Goal: Task Accomplishment & Management: Manage account settings

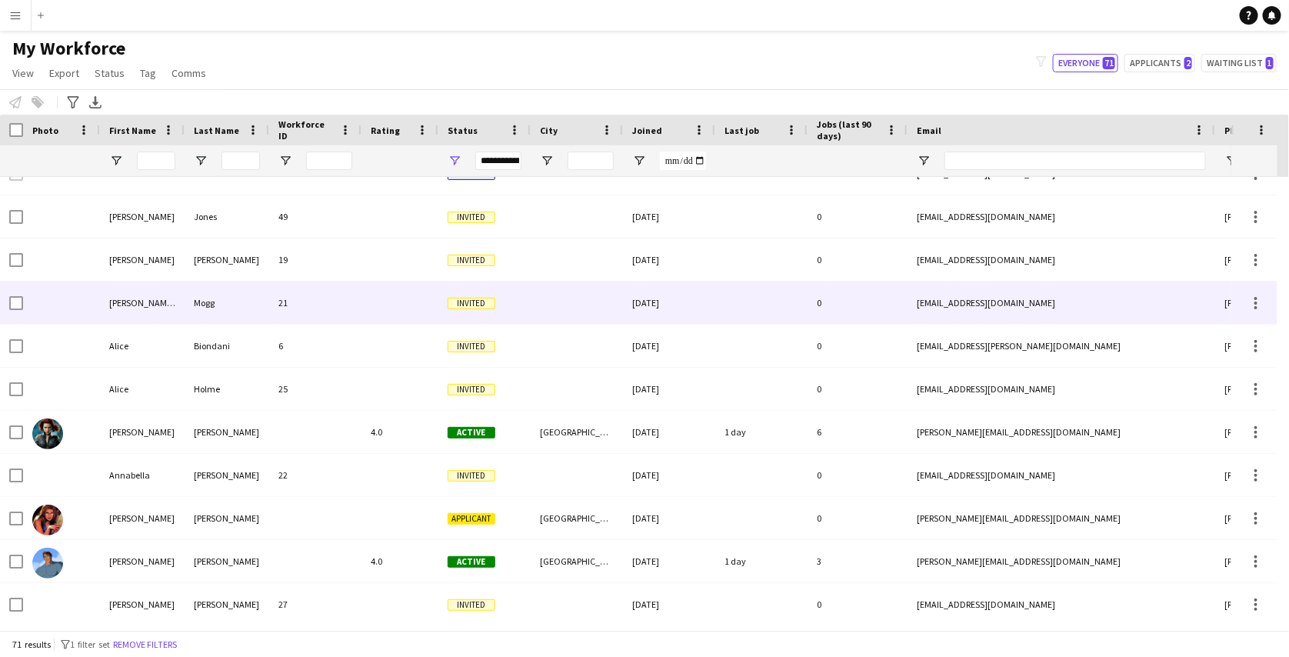
scroll to position [90, 0]
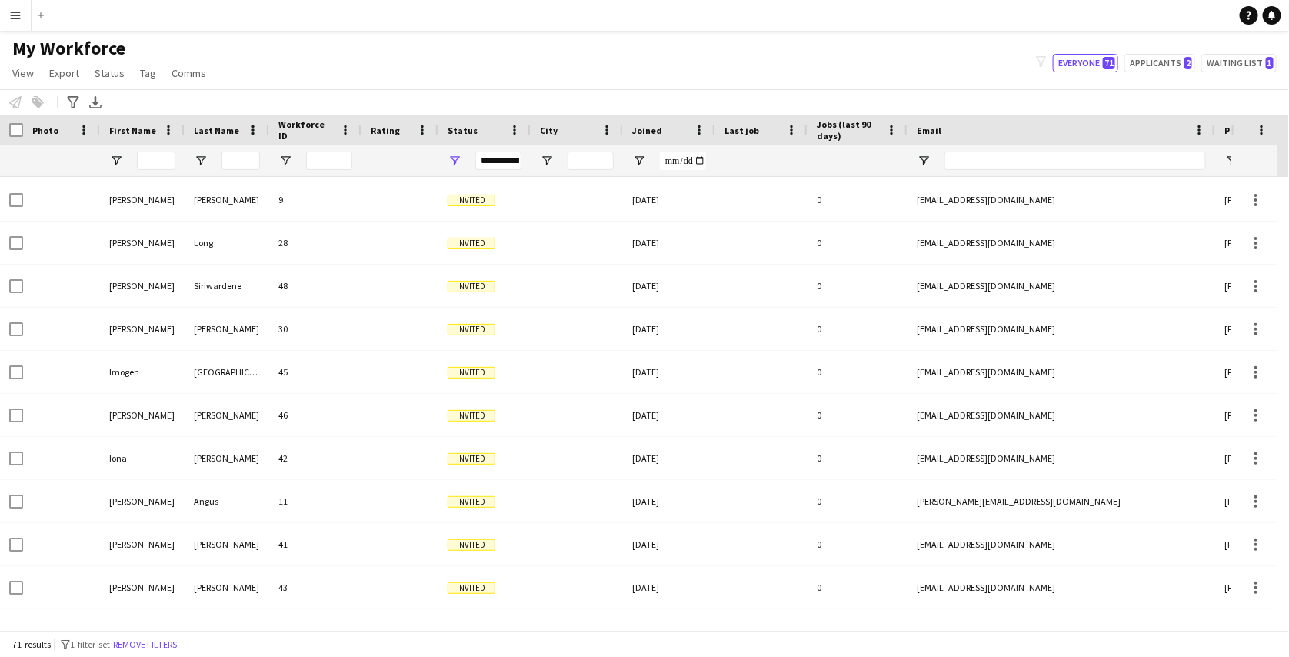
click at [486, 159] on div "**********" at bounding box center [498, 161] width 46 height 18
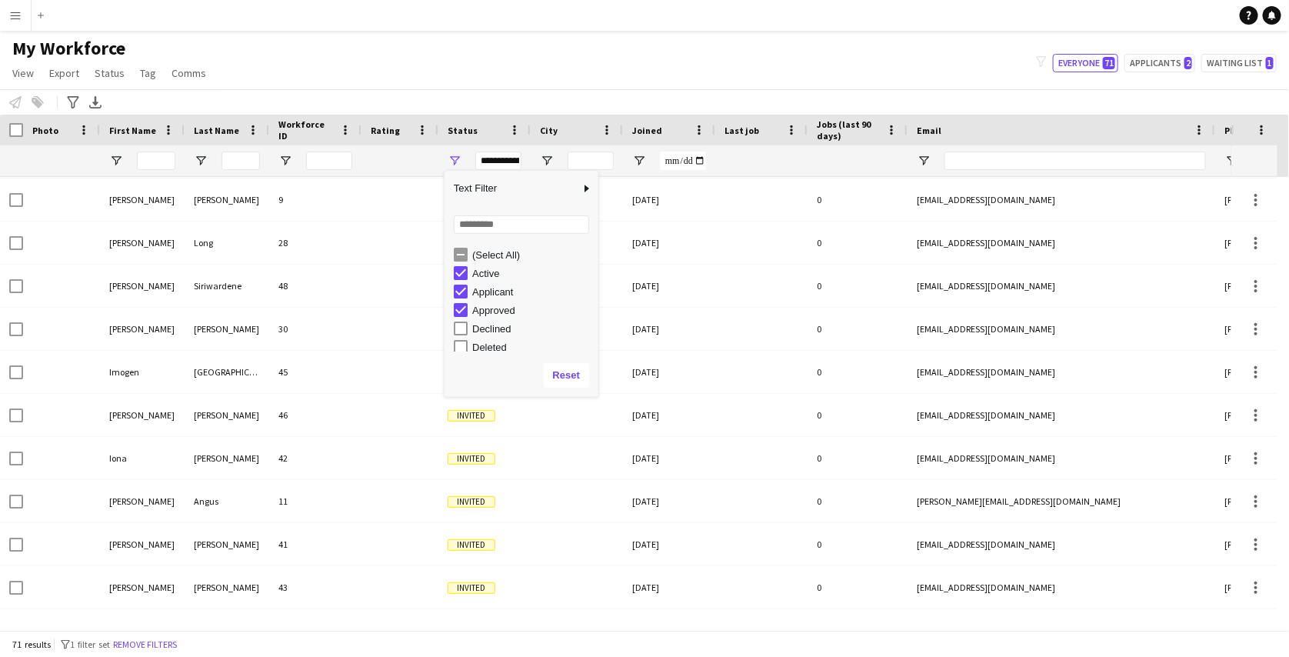
click at [462, 236] on div "Loading... No matches. (Select All) Active Applicant Approved Declined Deleted" at bounding box center [522, 280] width 154 height 148
click at [462, 244] on div "(Select All) Active Applicant Approved Declined Deleted" at bounding box center [522, 298] width 154 height 111
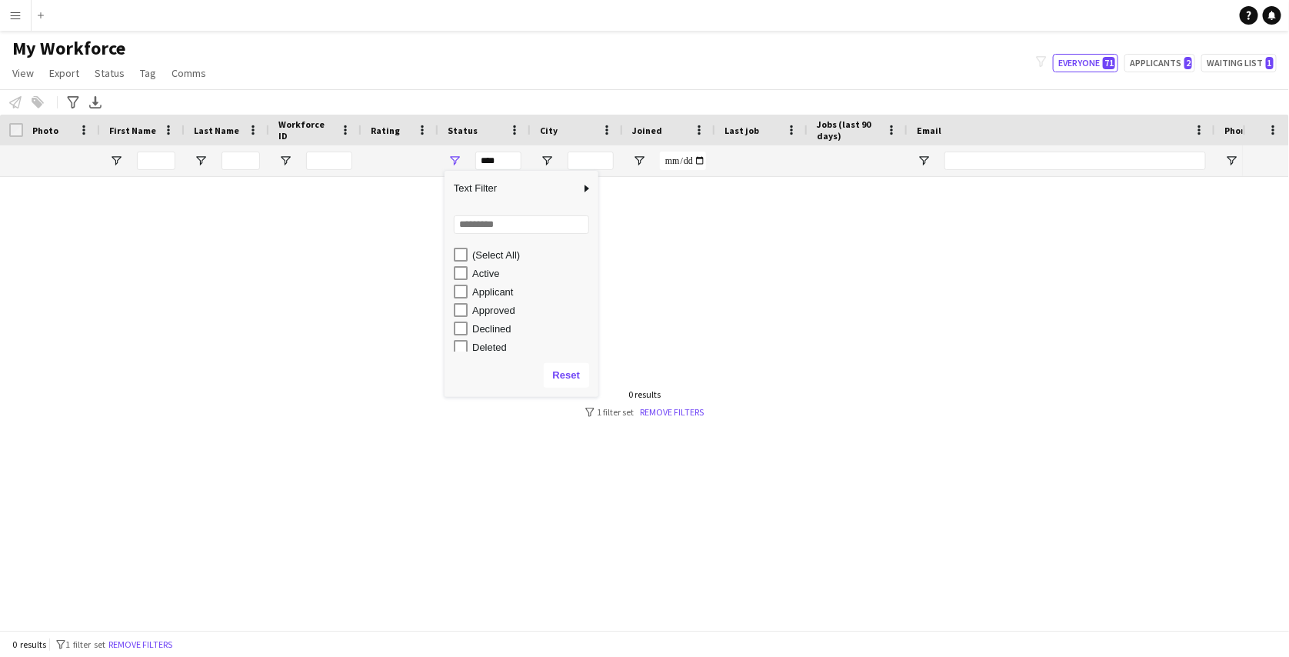
click at [478, 307] on div "Approved" at bounding box center [533, 311] width 122 height 12
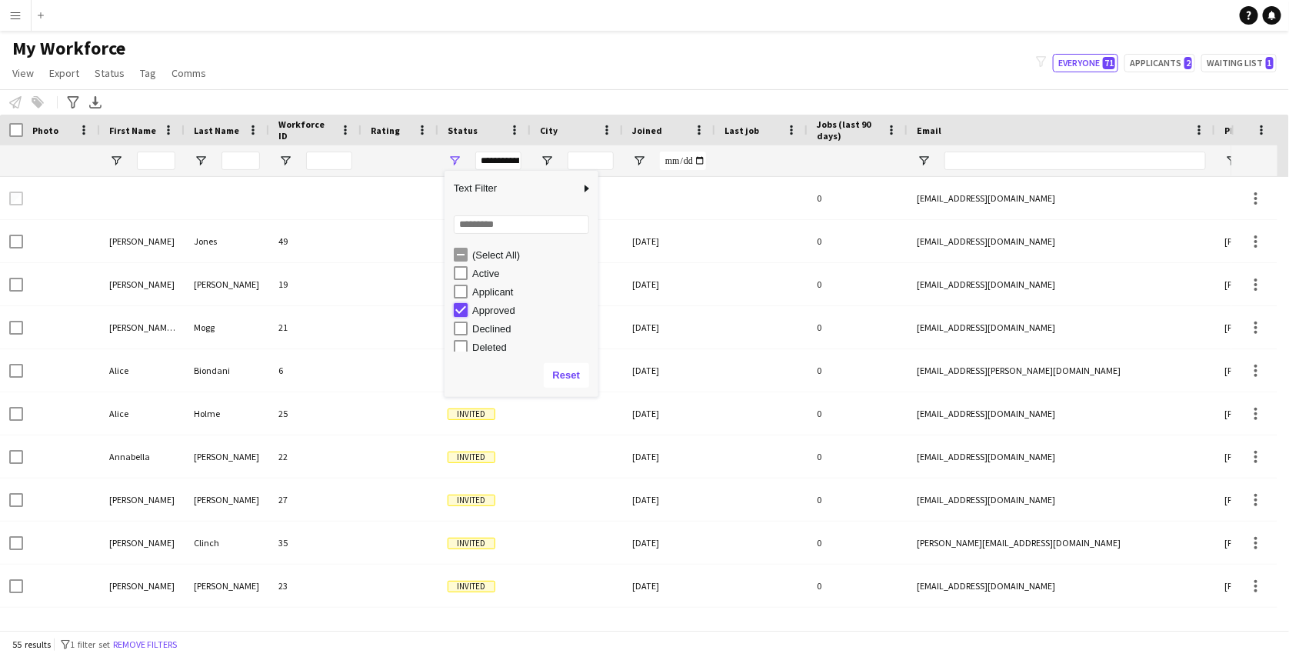
type input "**********"
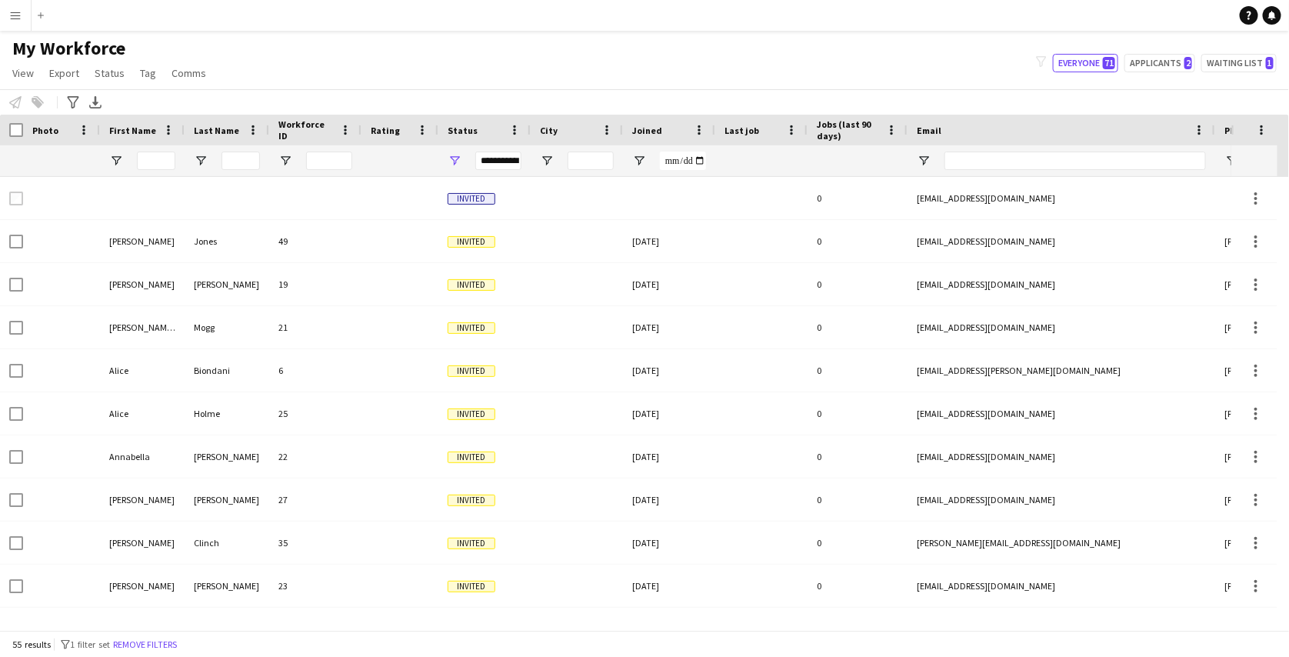
click at [573, 72] on div "My Workforce View Views Default view New view Update view Delete view Edit name…" at bounding box center [644, 63] width 1289 height 52
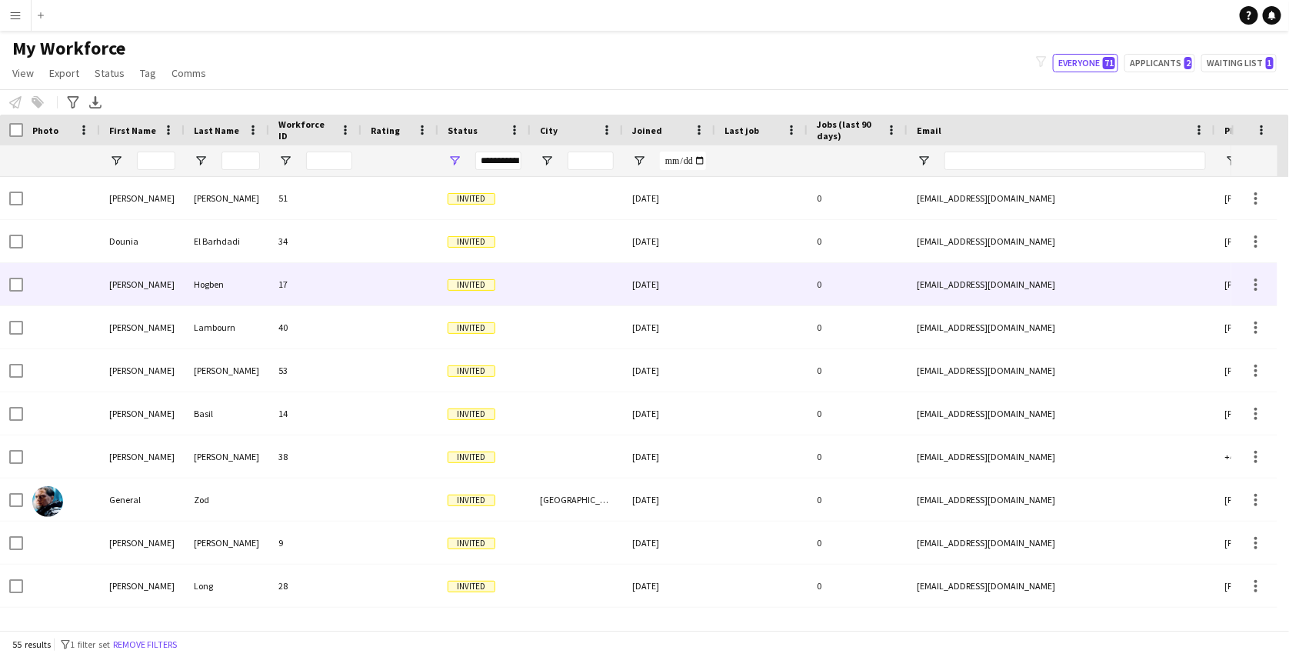
scroll to position [531, 0]
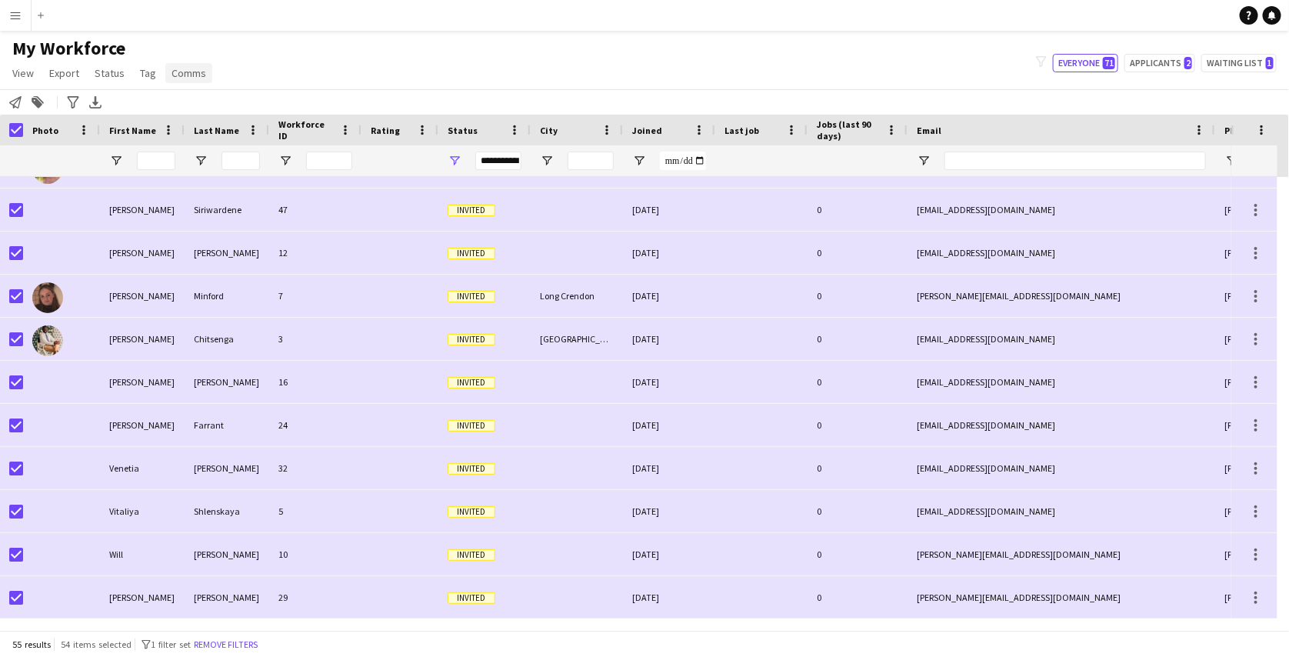
click at [172, 78] on span "Comms" at bounding box center [189, 73] width 35 height 14
click at [231, 94] on link "Send notification" at bounding box center [217, 106] width 108 height 32
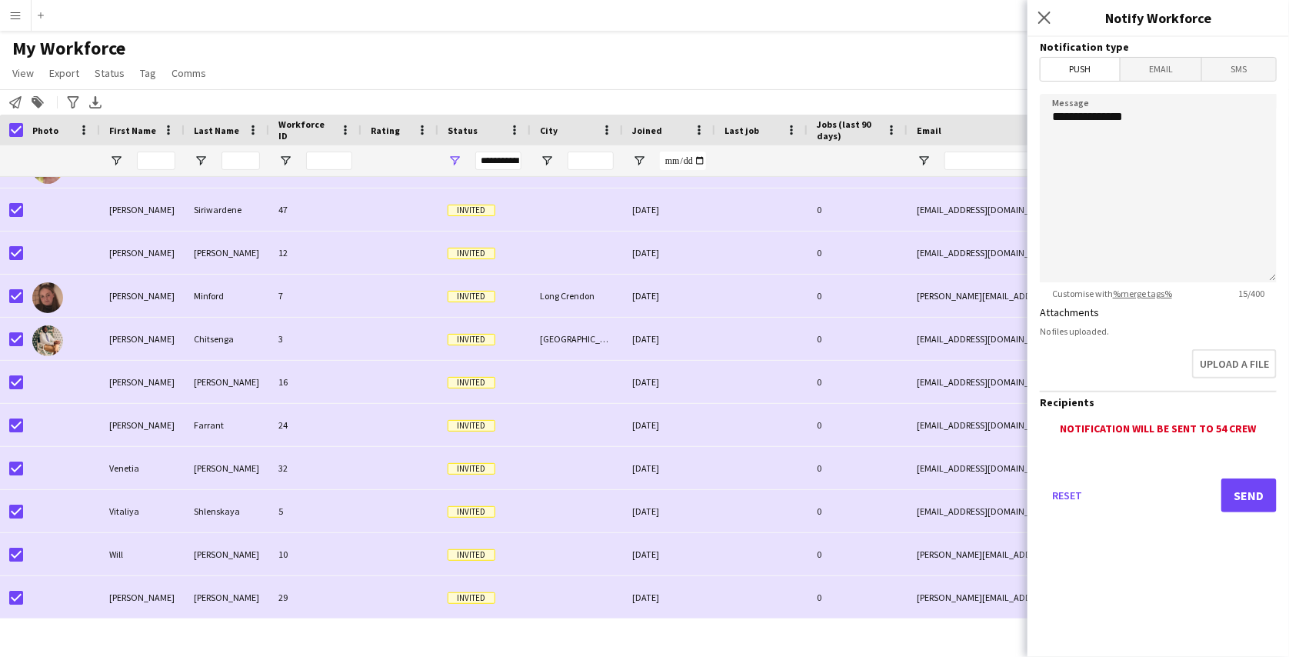
click at [8, 14] on button "Menu" at bounding box center [15, 15] width 31 height 31
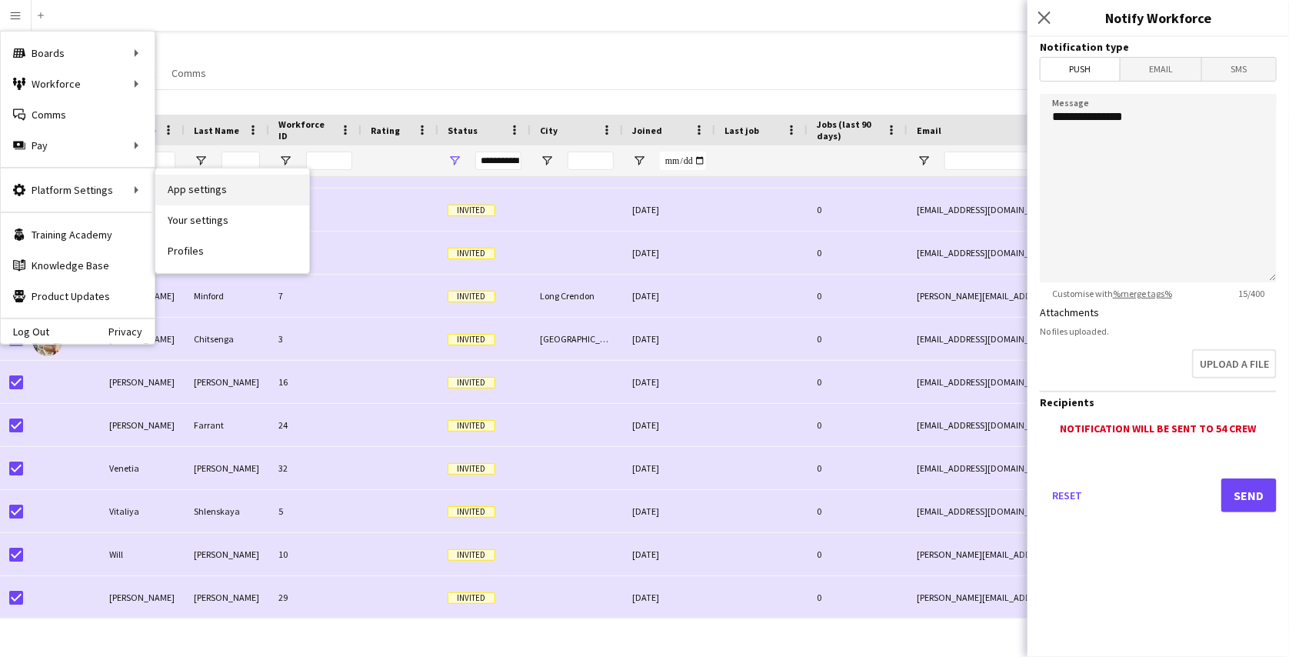
click at [175, 188] on link "App settings" at bounding box center [232, 190] width 154 height 31
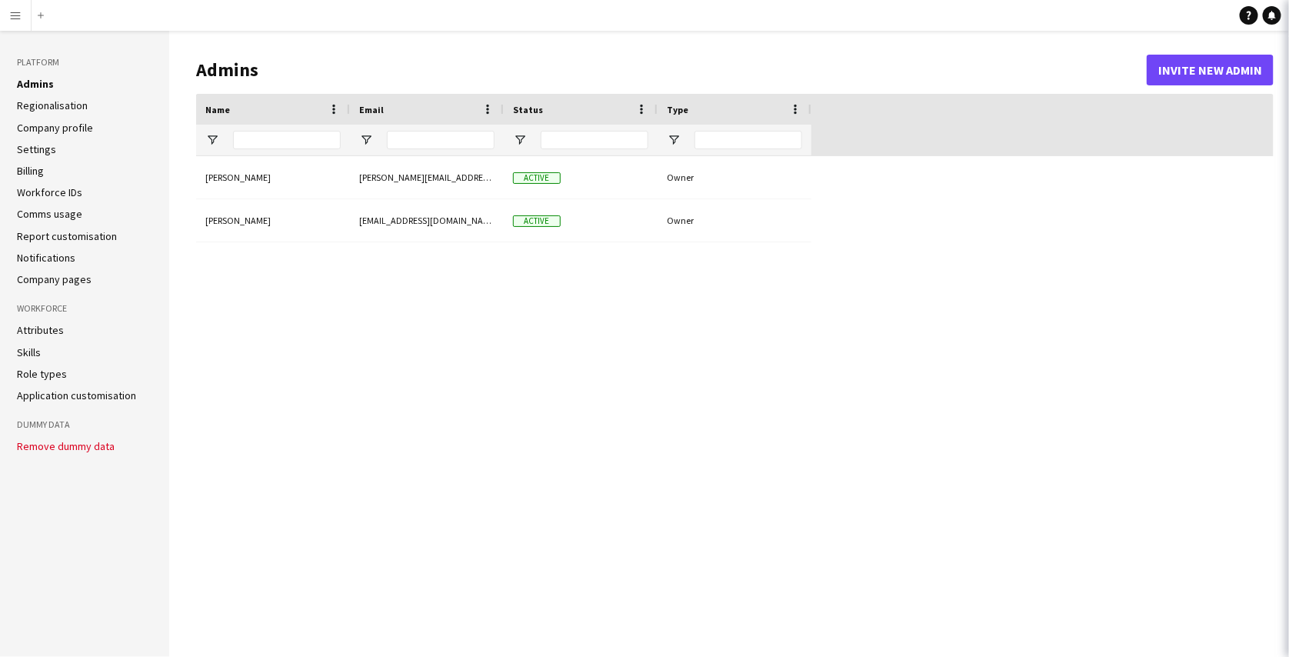
type input "**********"
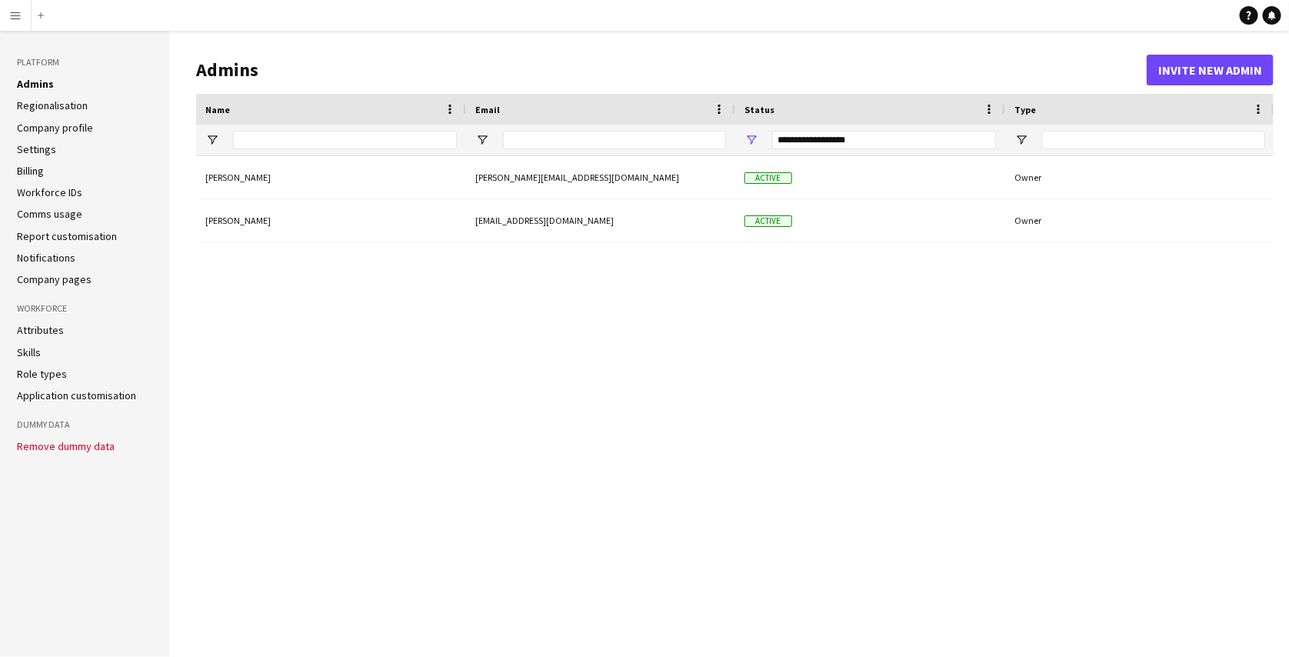
click at [10, 12] on app-icon "Menu" at bounding box center [15, 15] width 12 height 12
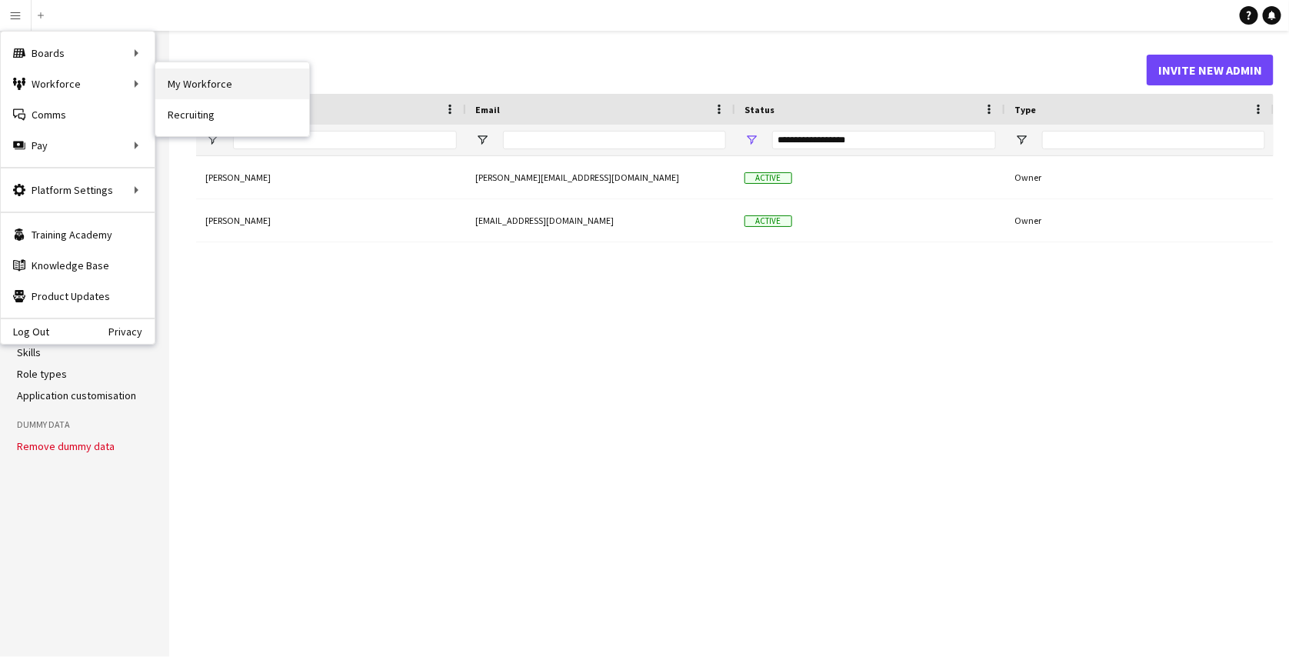
click at [179, 85] on link "My Workforce" at bounding box center [232, 83] width 154 height 31
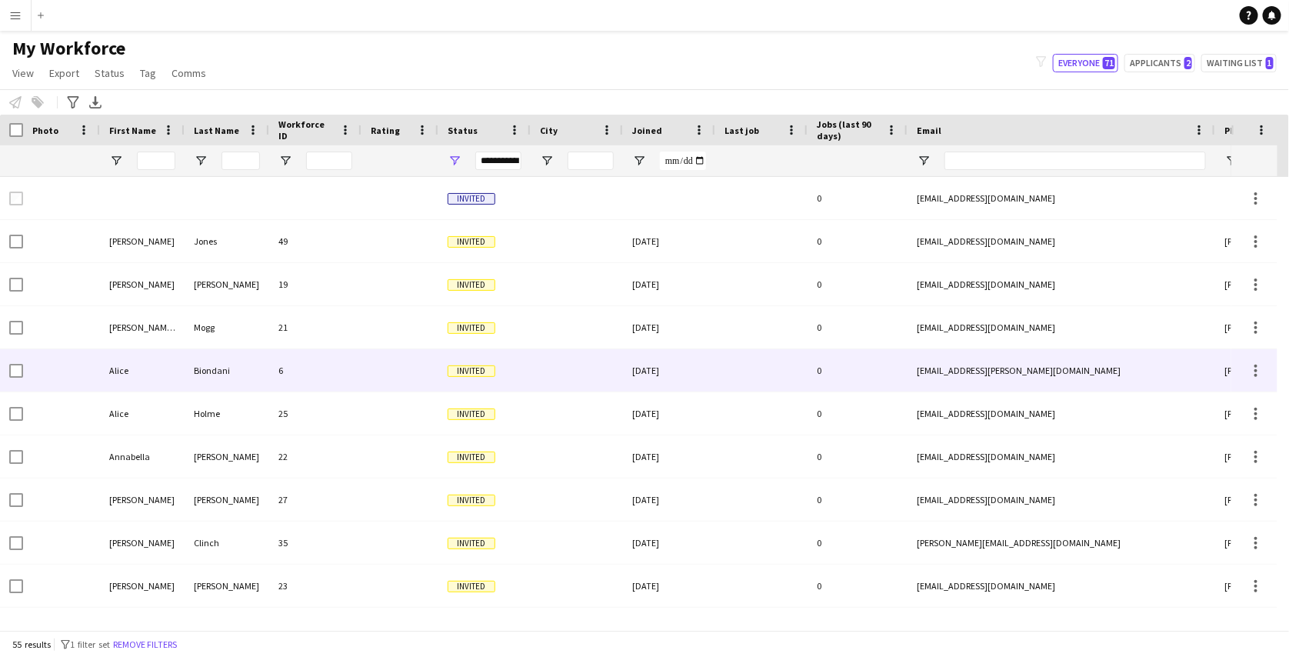
click at [555, 385] on div at bounding box center [577, 370] width 92 height 42
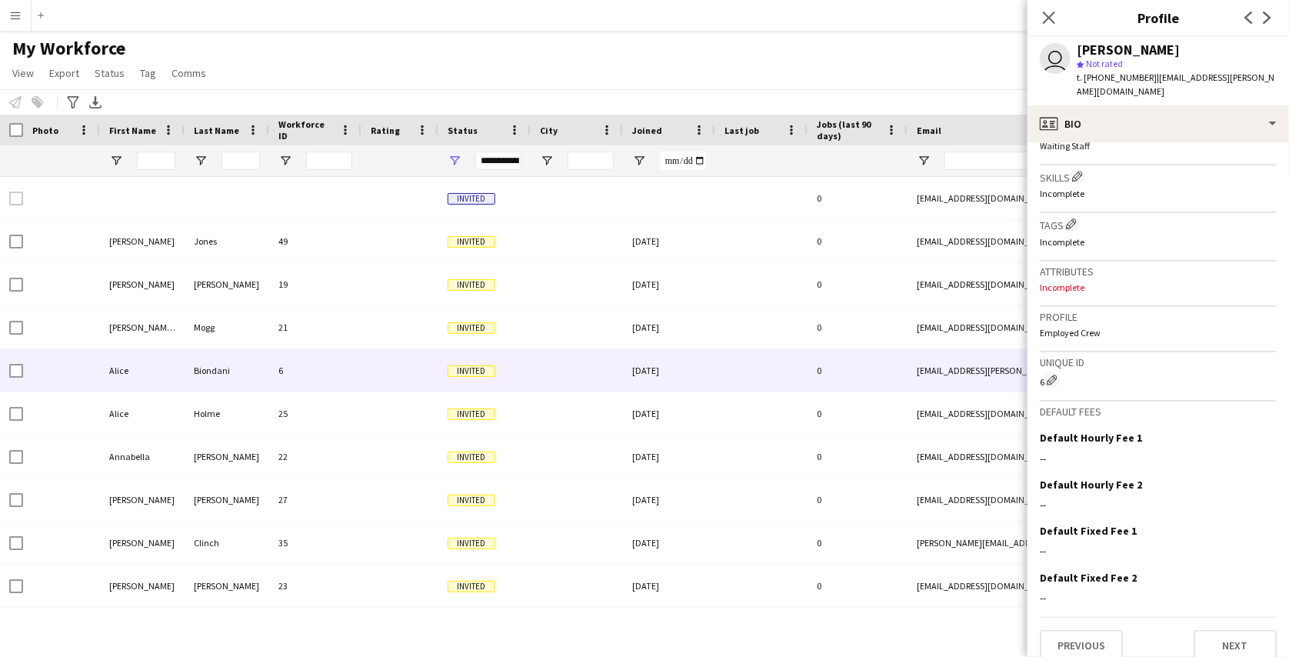
scroll to position [495, 0]
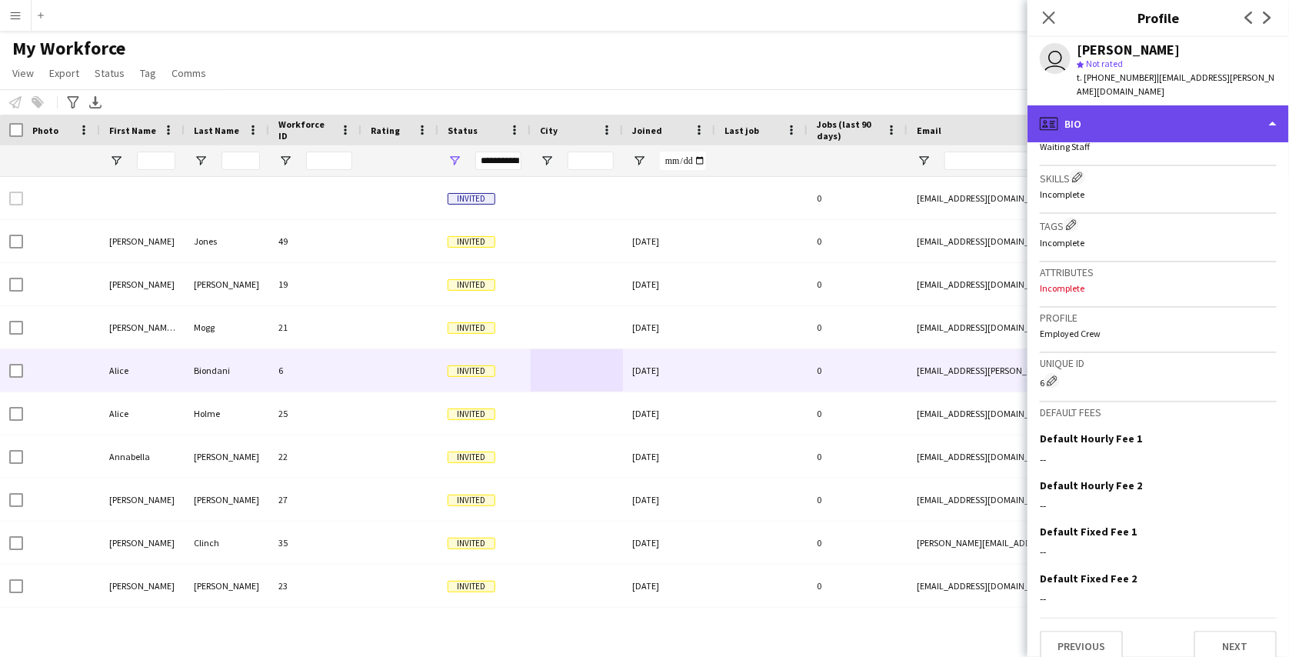
click at [1176, 112] on div "profile Bio" at bounding box center [1158, 123] width 261 height 37
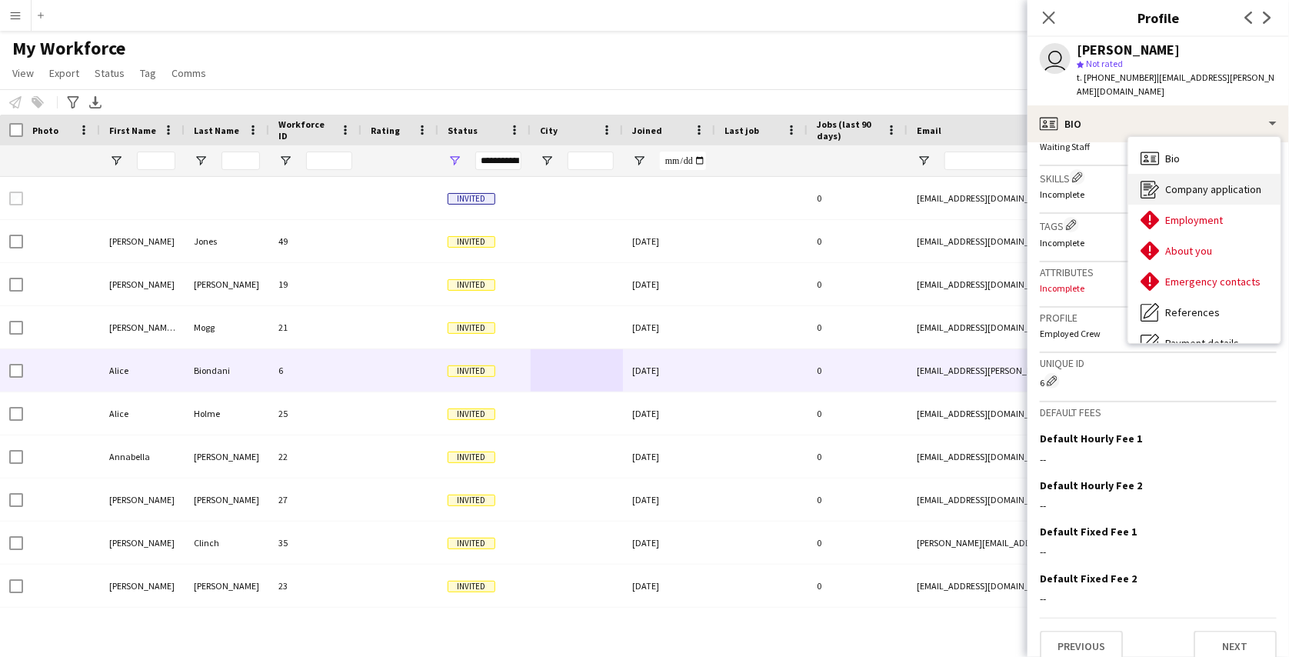
click at [1184, 186] on div "Company application Company application" at bounding box center [1204, 189] width 152 height 31
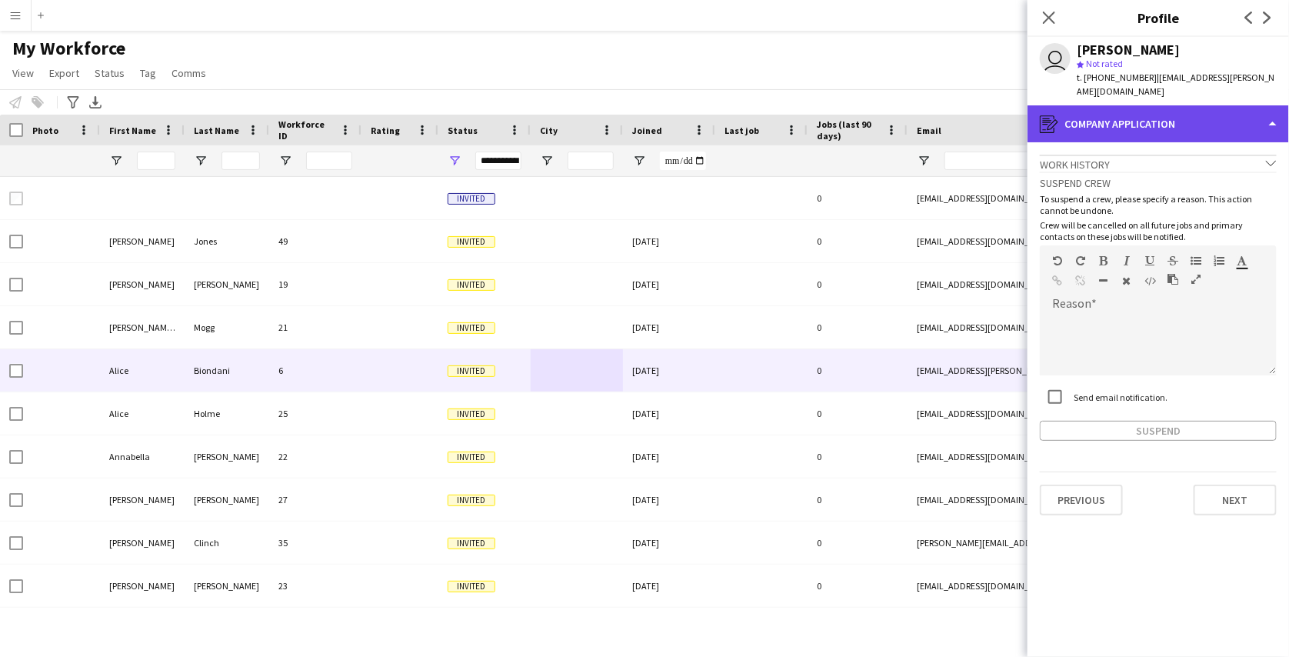
click at [1176, 105] on div "register Company application" at bounding box center [1158, 123] width 261 height 37
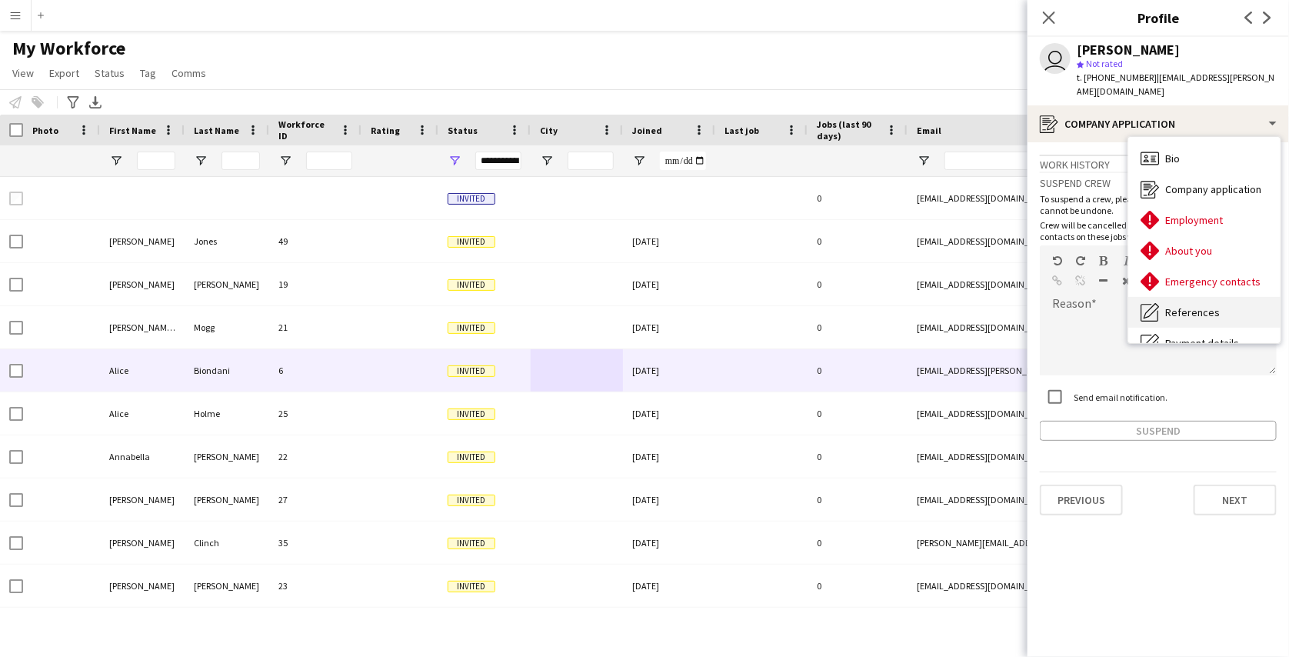
click at [1165, 305] on span "References" at bounding box center [1192, 312] width 55 height 14
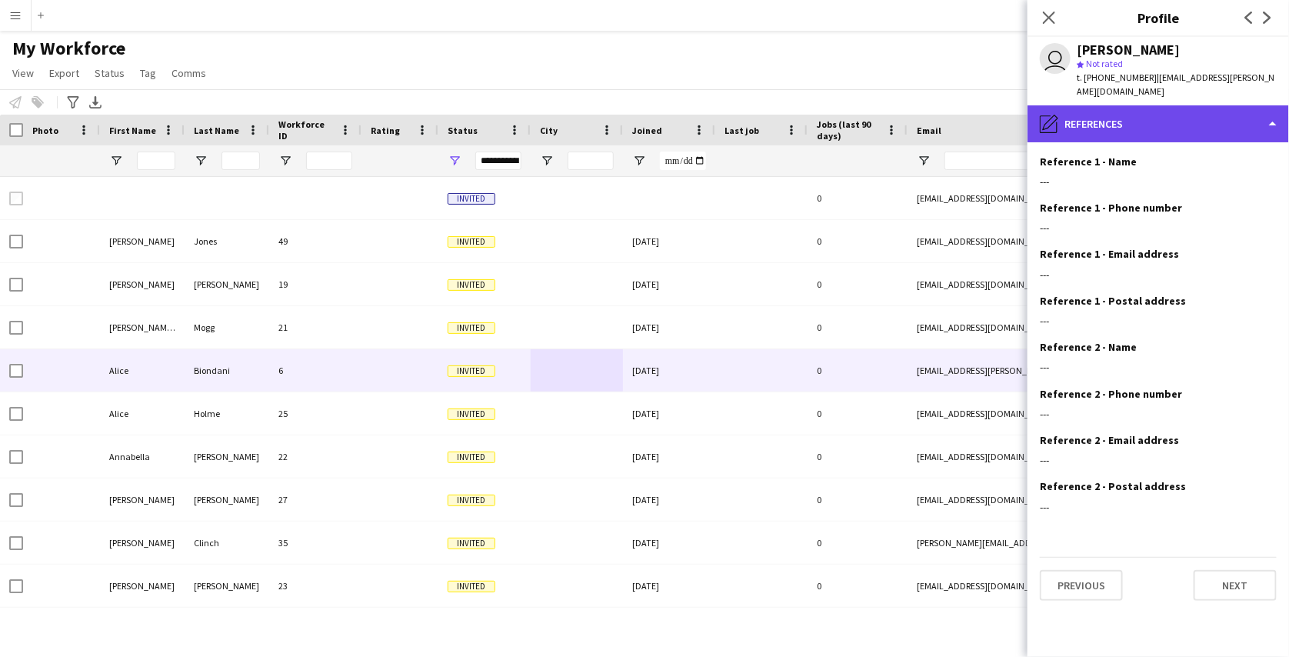
click at [1123, 108] on div "pencil4 References" at bounding box center [1158, 123] width 261 height 37
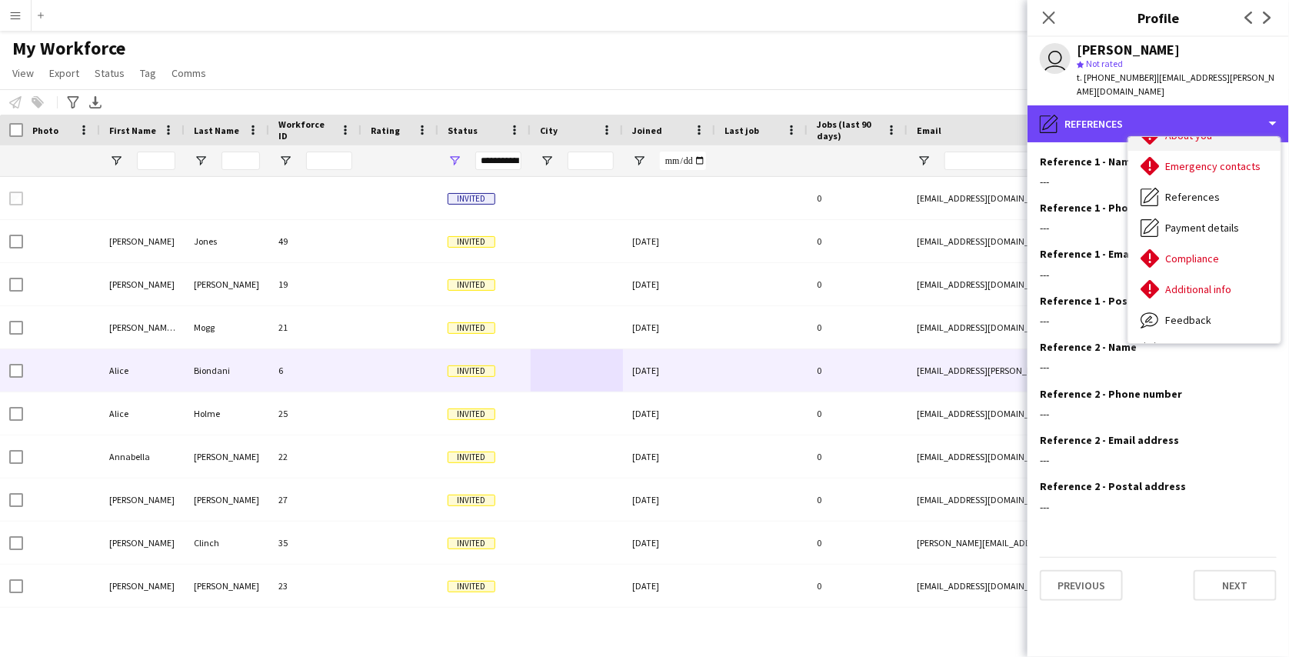
scroll to position [115, 0]
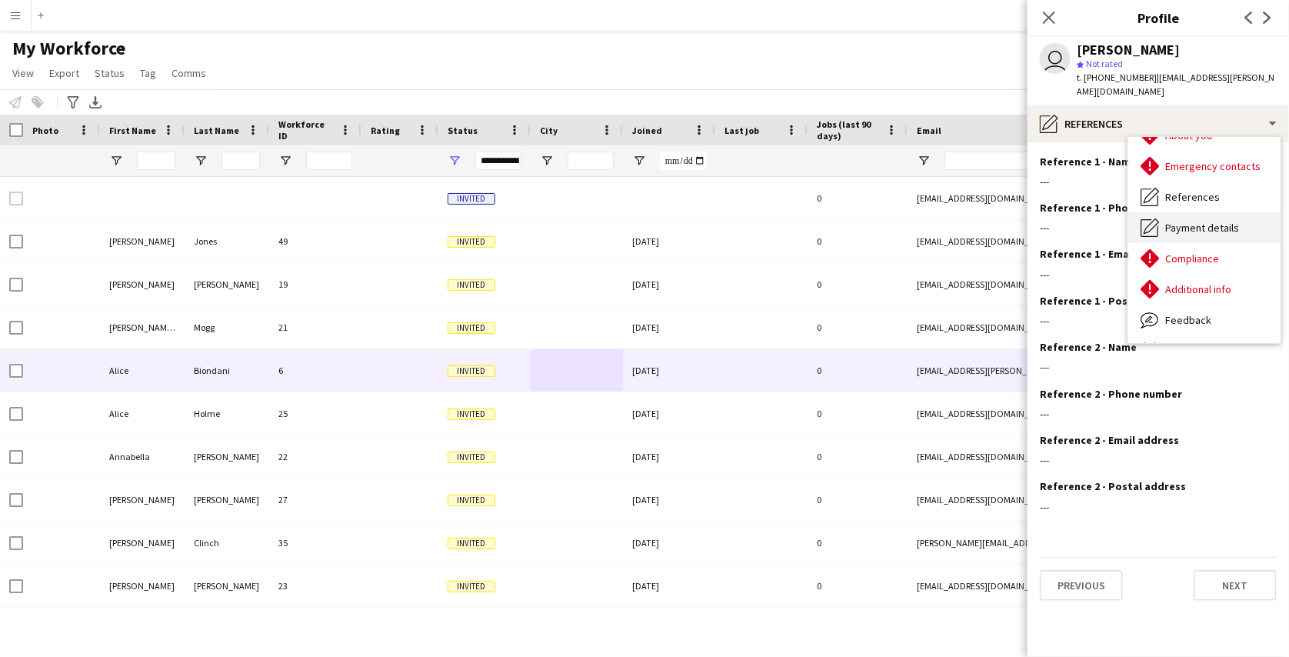
click at [1196, 221] on span "Payment details" at bounding box center [1202, 228] width 74 height 14
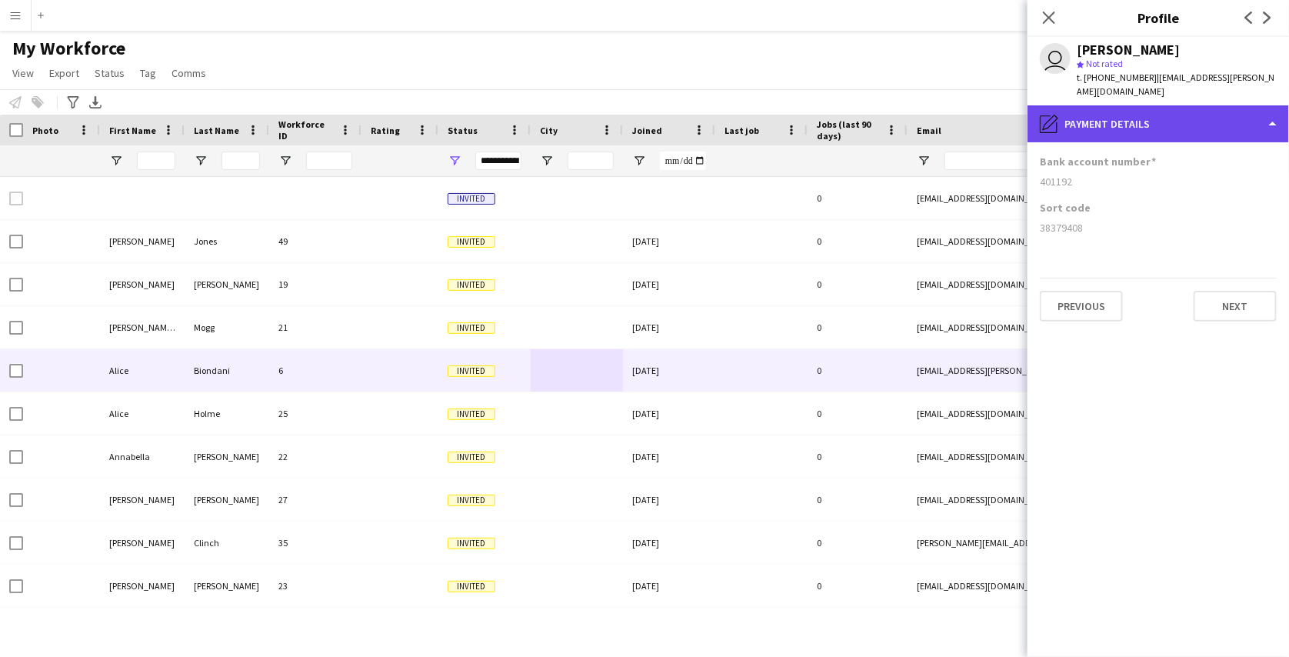
click at [1166, 112] on div "pencil4 Payment details" at bounding box center [1158, 123] width 261 height 37
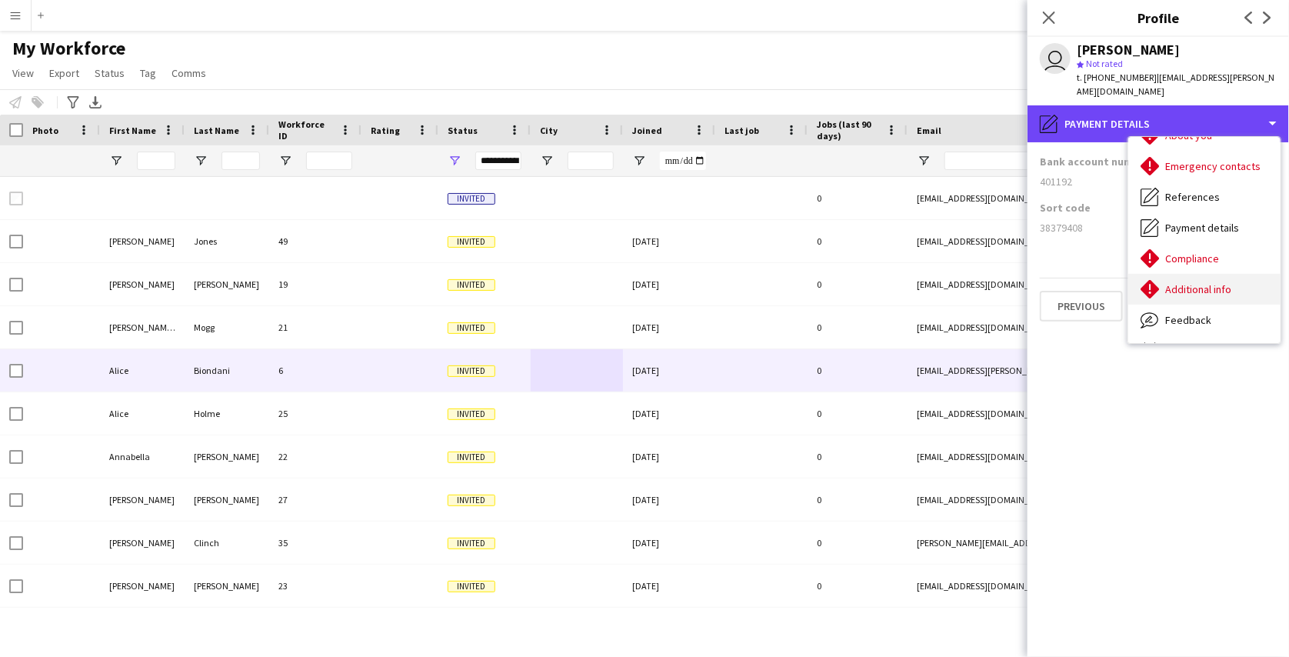
scroll to position [144, 0]
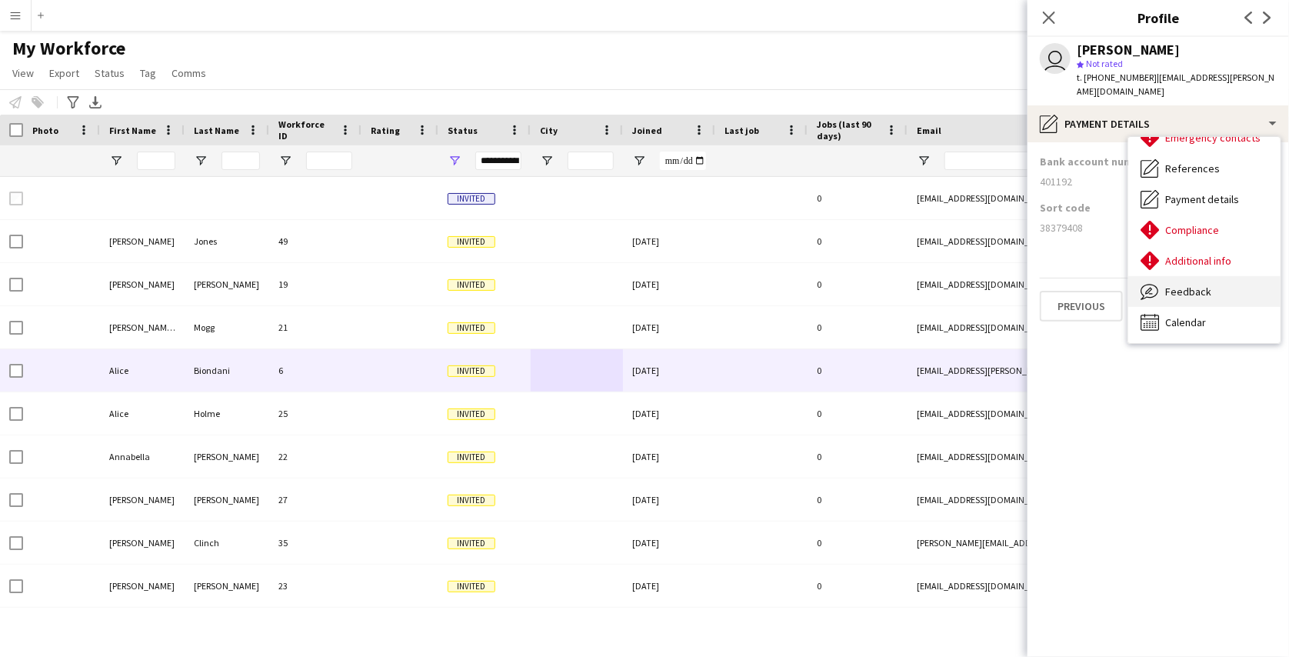
click at [1161, 287] on div "Feedback Feedback" at bounding box center [1204, 291] width 152 height 31
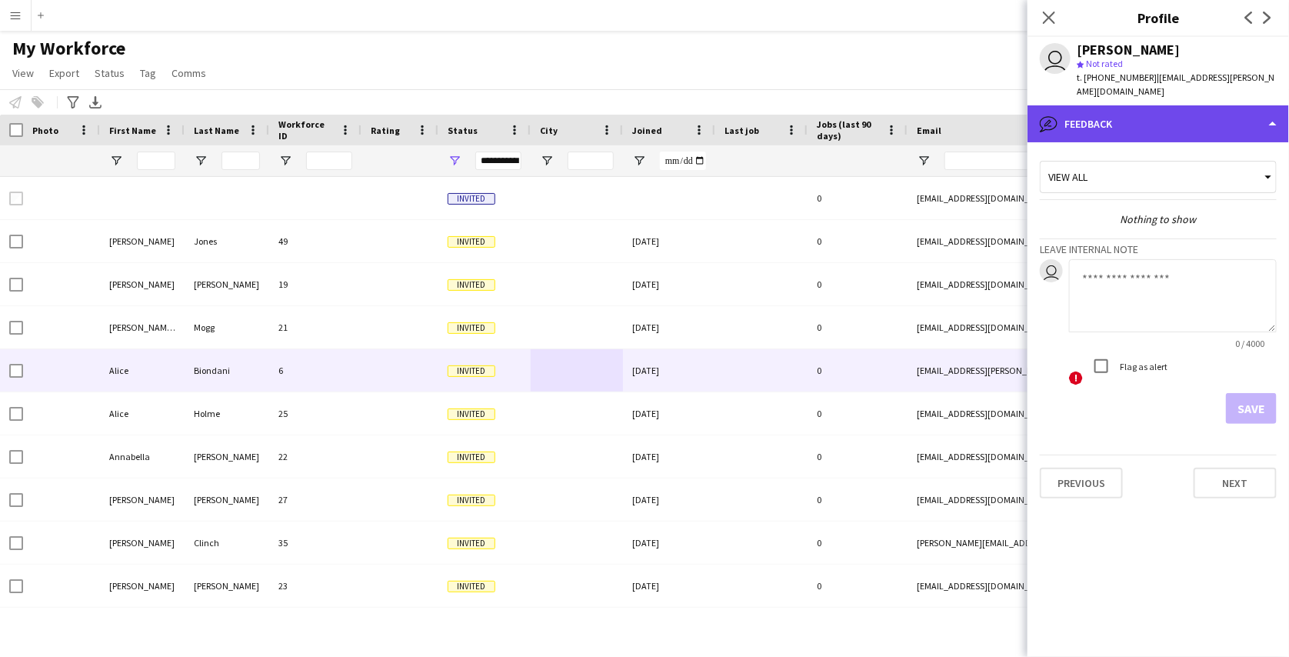
click at [1169, 117] on div "bubble-pencil Feedback" at bounding box center [1158, 123] width 261 height 37
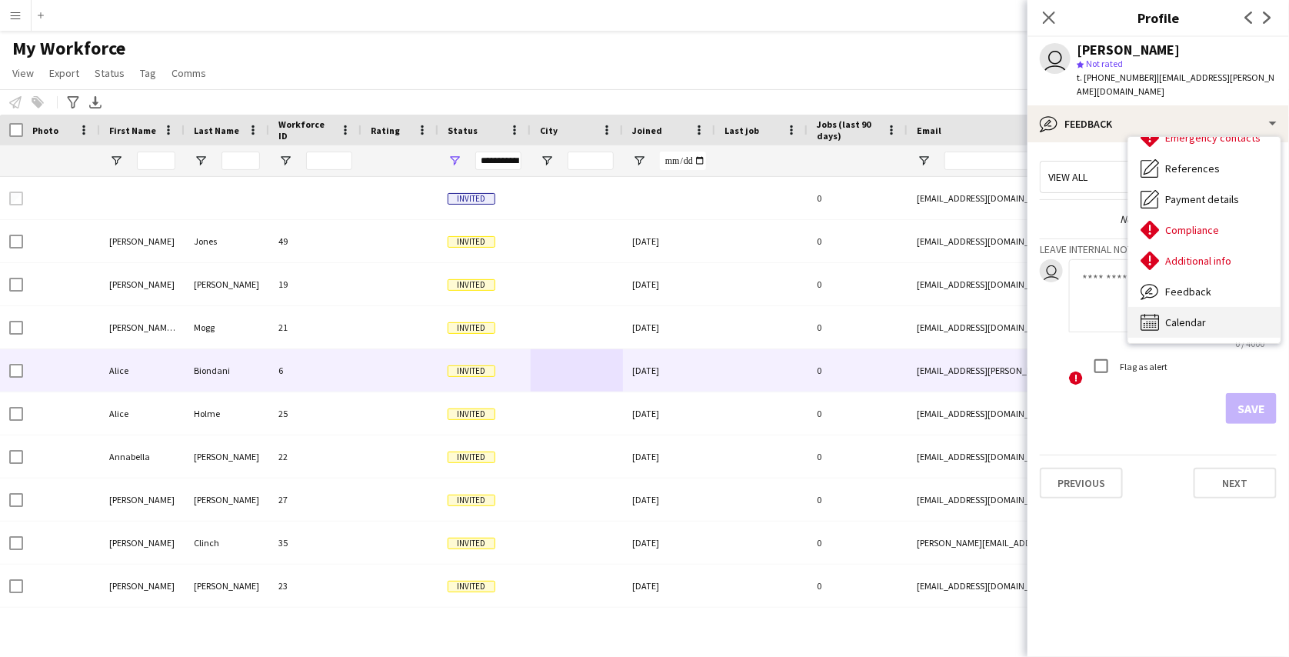
click at [1191, 307] on div "Calendar Calendar" at bounding box center [1204, 322] width 152 height 31
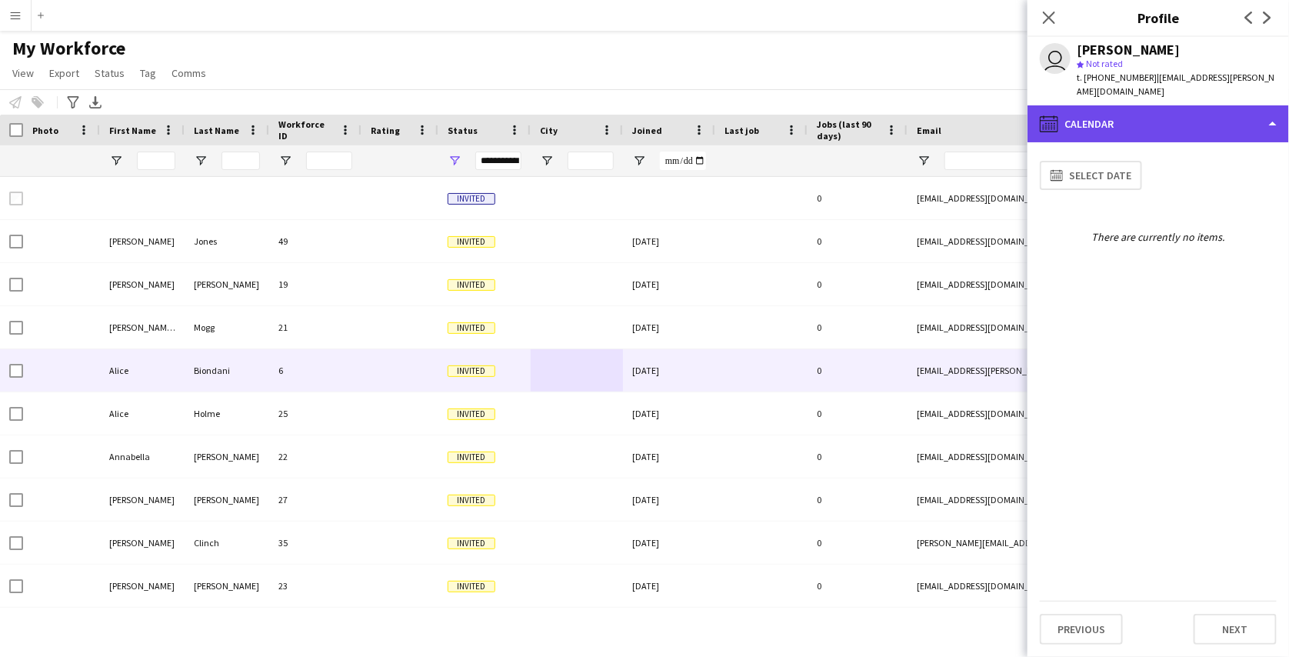
click at [1190, 116] on div "calendar-full Calendar" at bounding box center [1158, 123] width 261 height 37
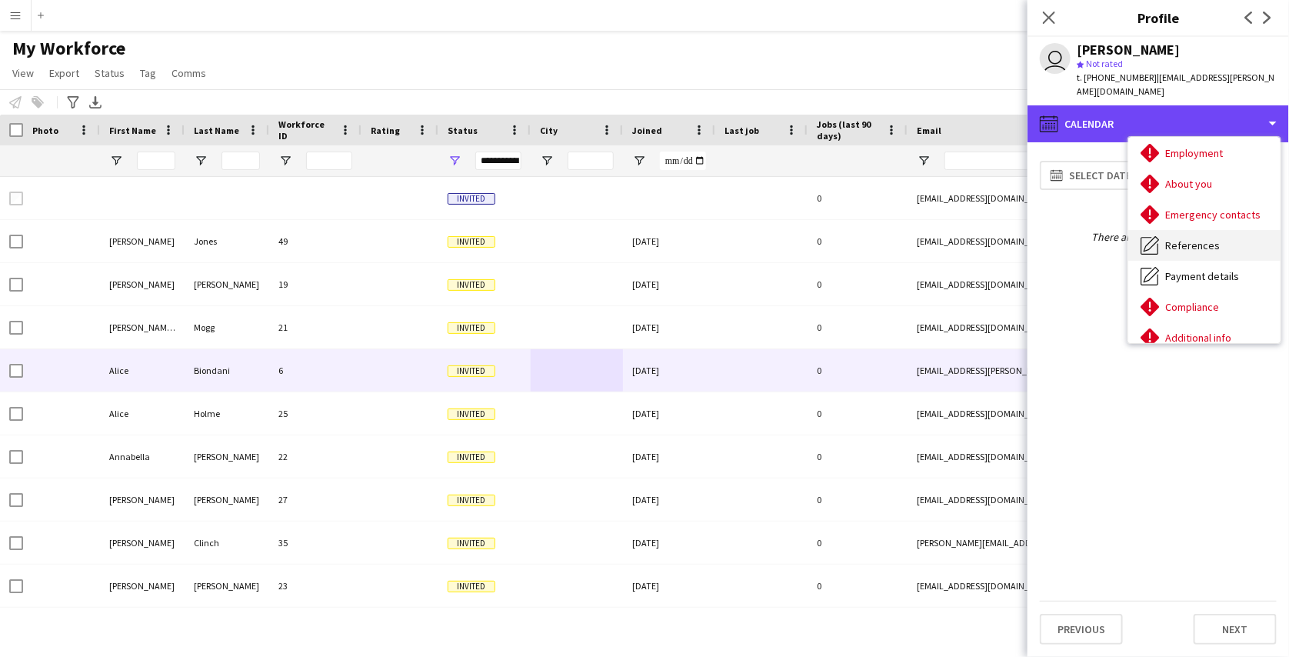
scroll to position [65, 0]
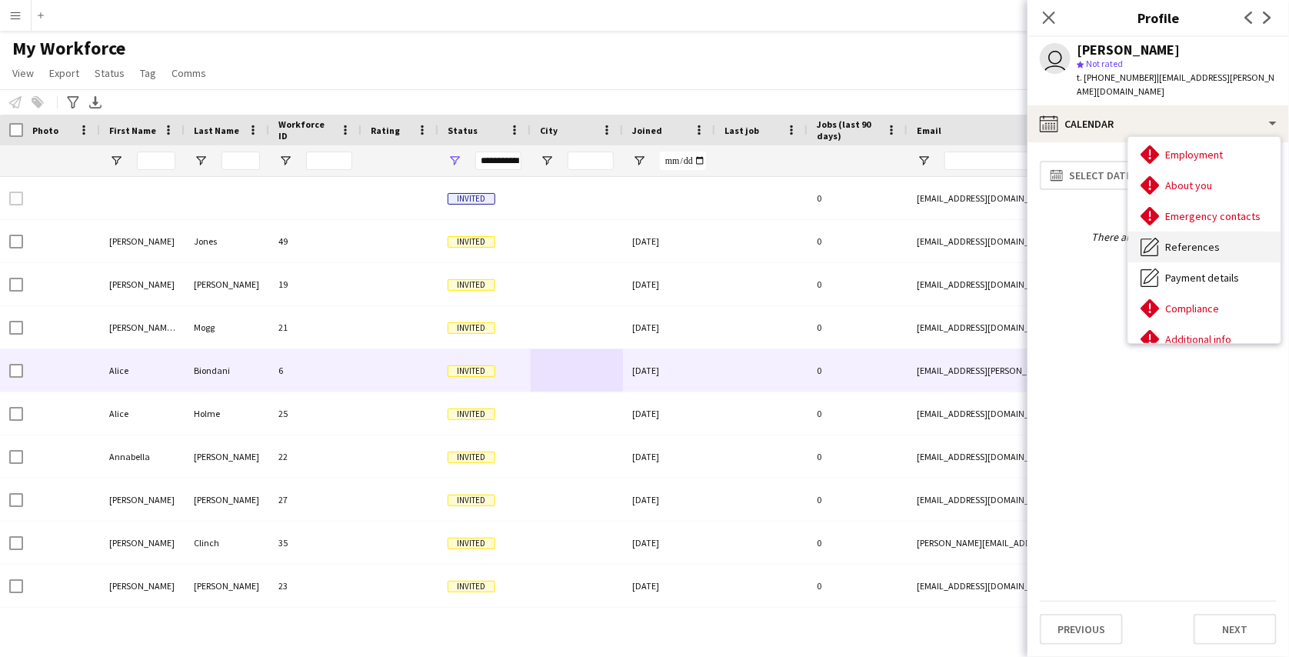
click at [1186, 232] on div "References References" at bounding box center [1204, 247] width 152 height 31
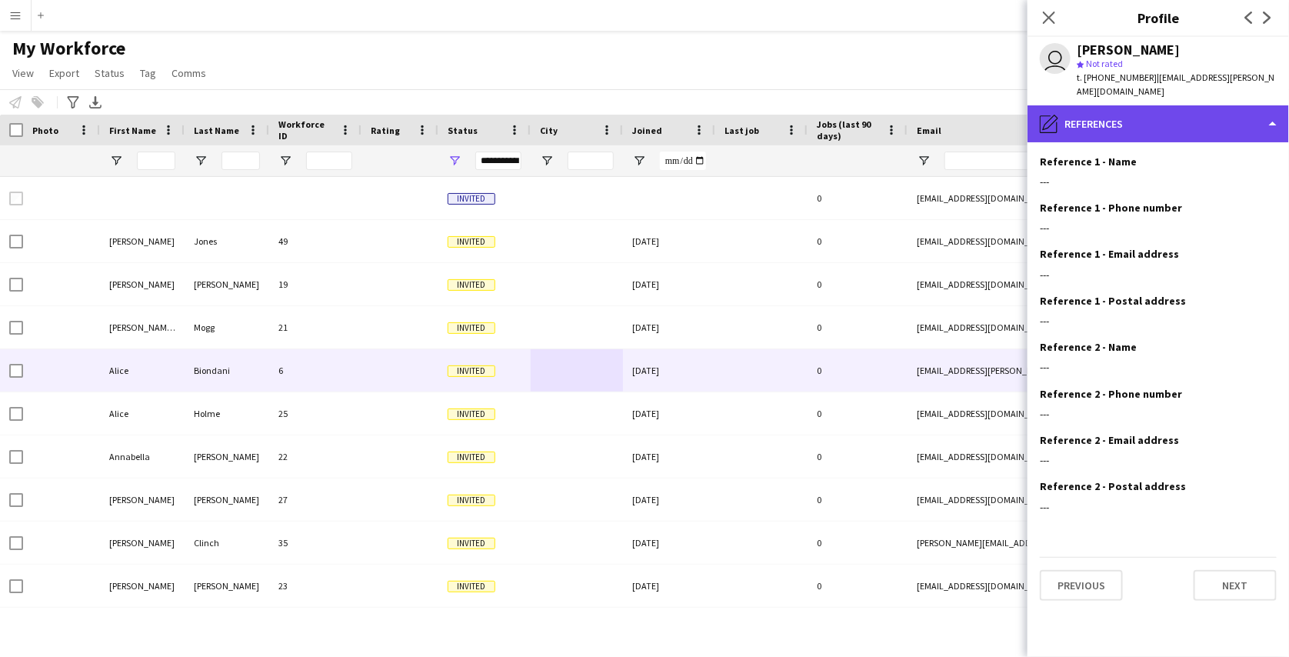
click at [1175, 105] on div "pencil4 References" at bounding box center [1158, 123] width 261 height 37
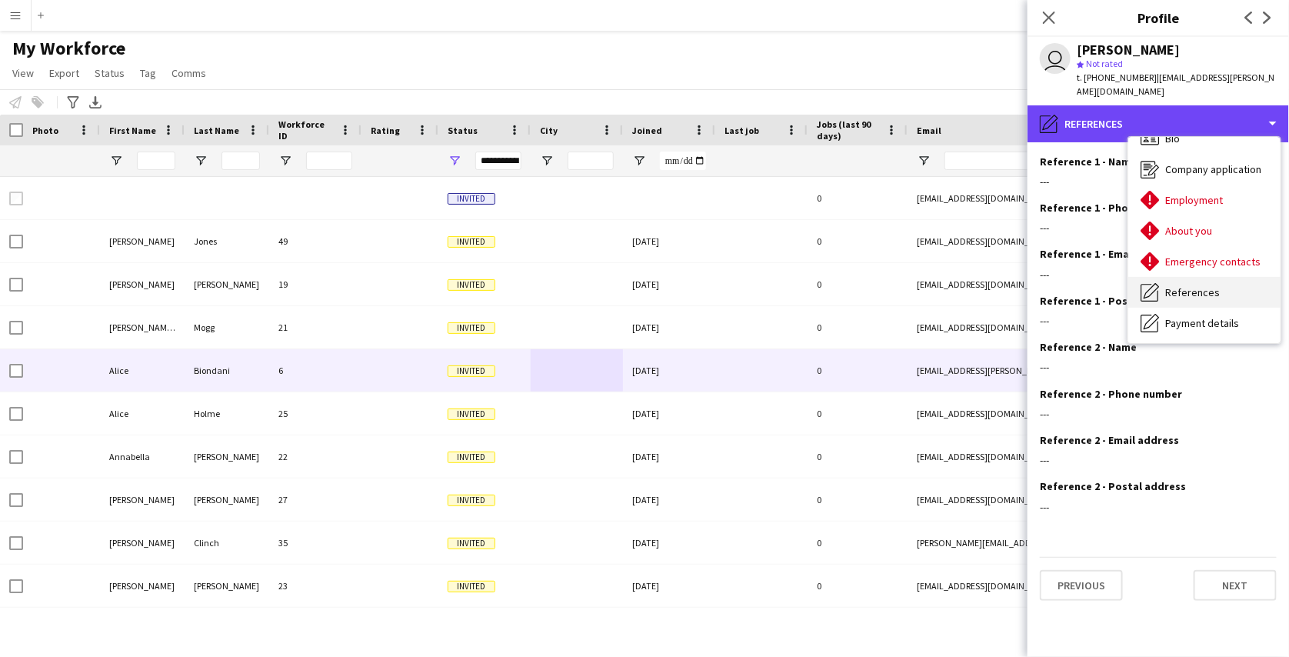
scroll to position [18, 0]
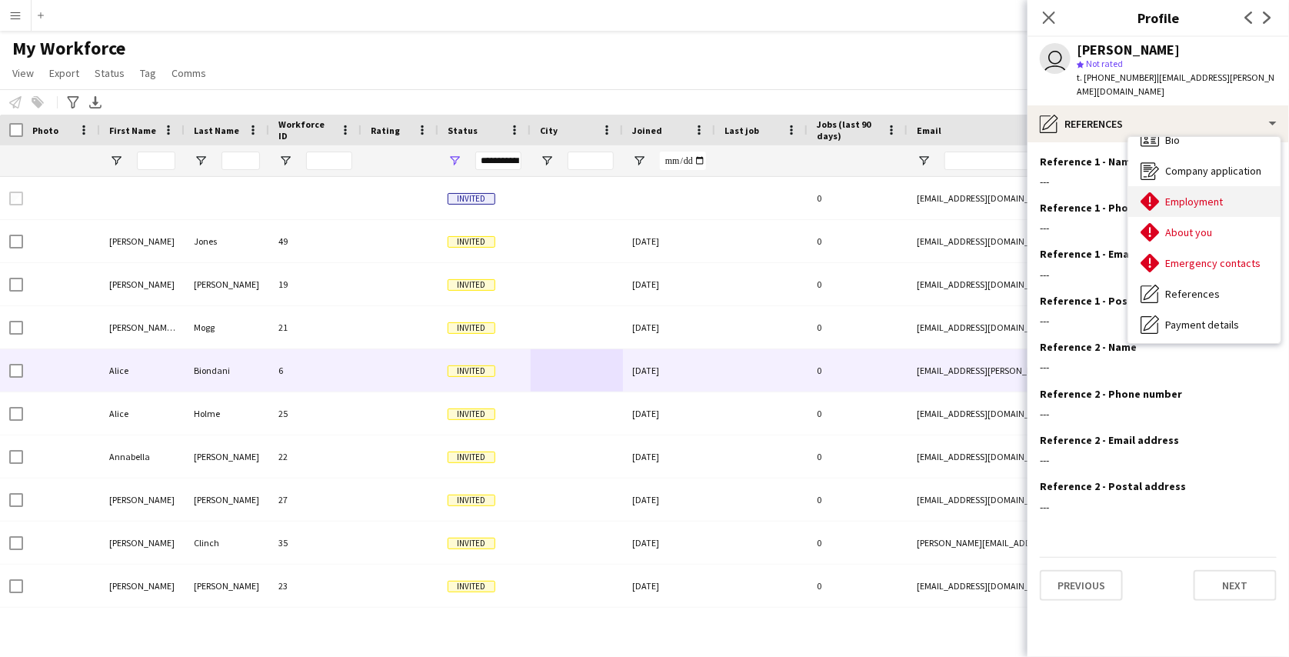
click at [1197, 186] on div "Employment Employment" at bounding box center [1204, 201] width 152 height 31
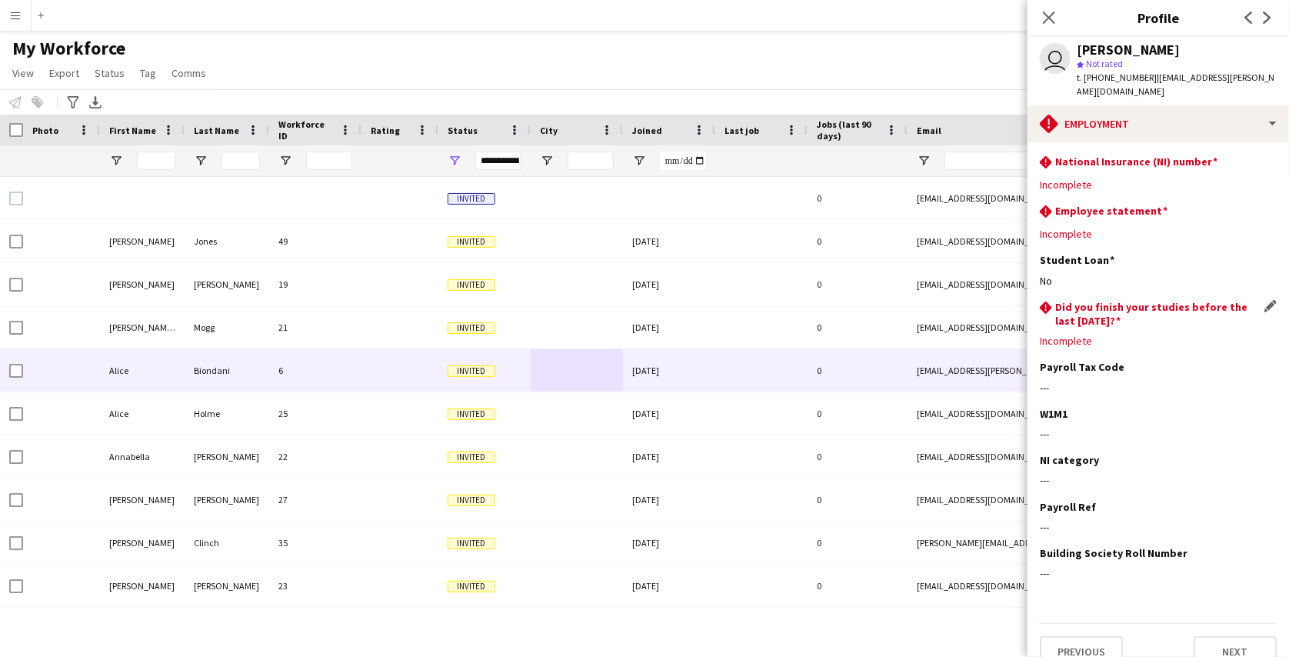
scroll to position [8, 0]
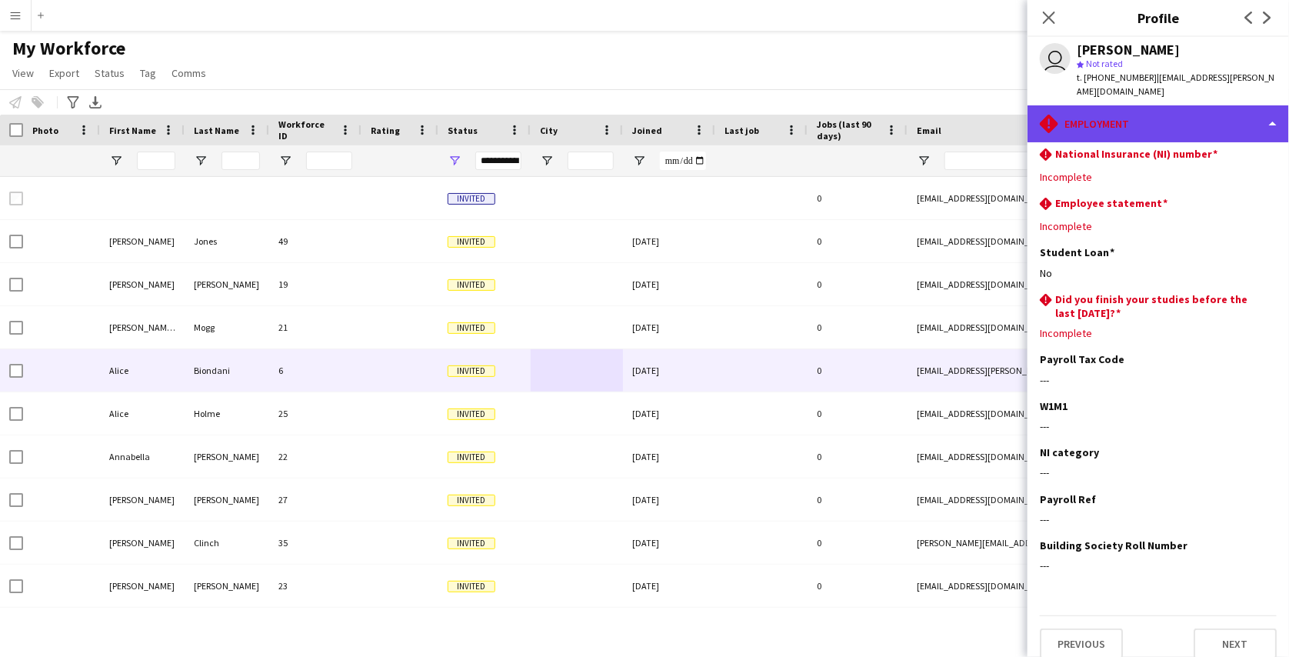
click at [1158, 106] on div "rhombus-alert Employment" at bounding box center [1158, 123] width 261 height 37
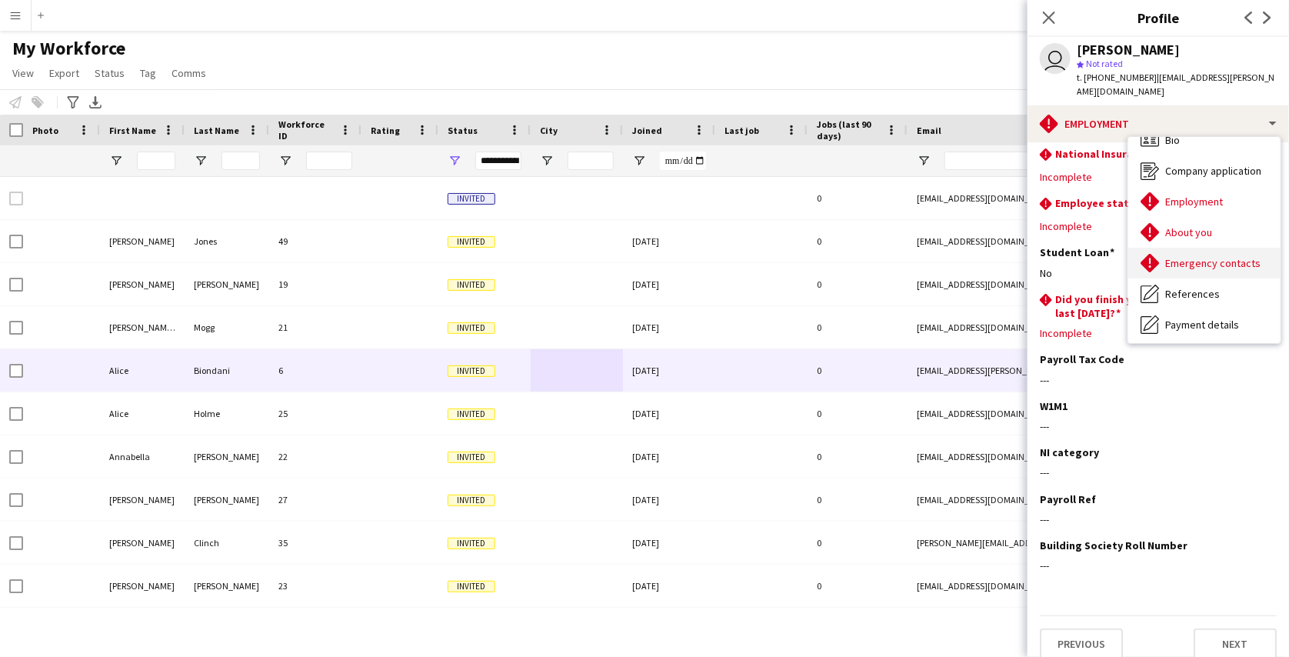
click at [1181, 256] on span "Emergency contacts" at bounding box center [1212, 263] width 95 height 14
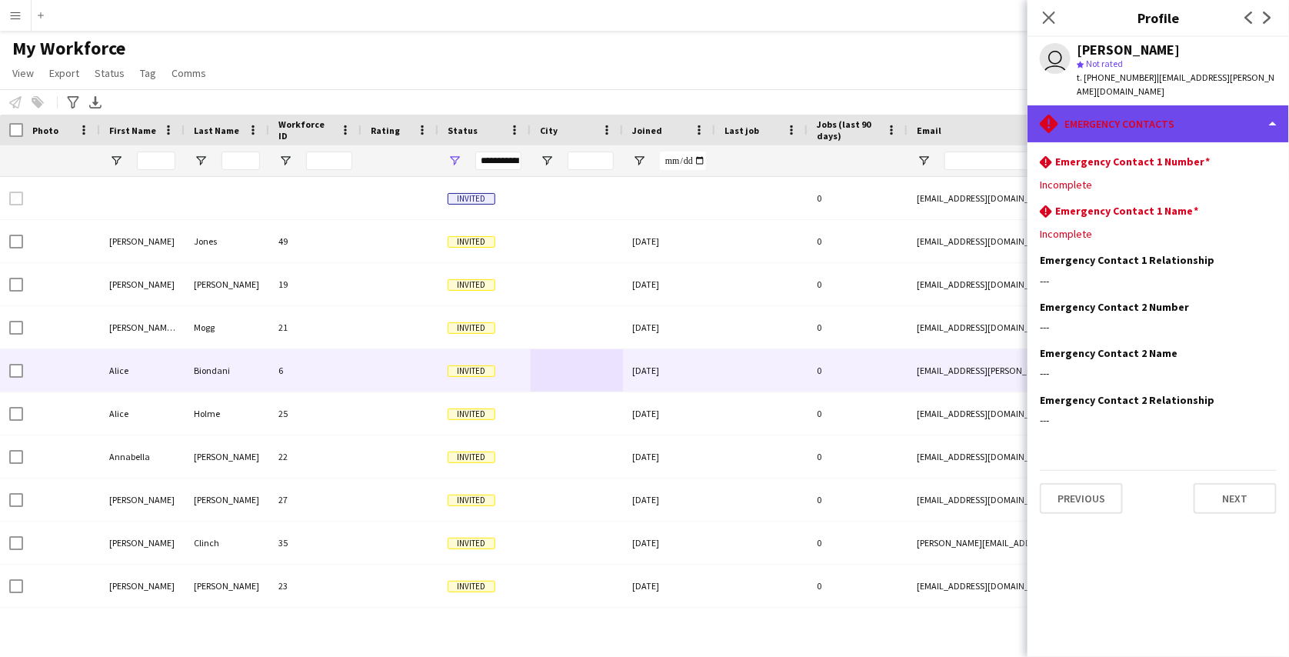
click at [1146, 105] on div "rhombus-alert Emergency contacts" at bounding box center [1158, 123] width 261 height 37
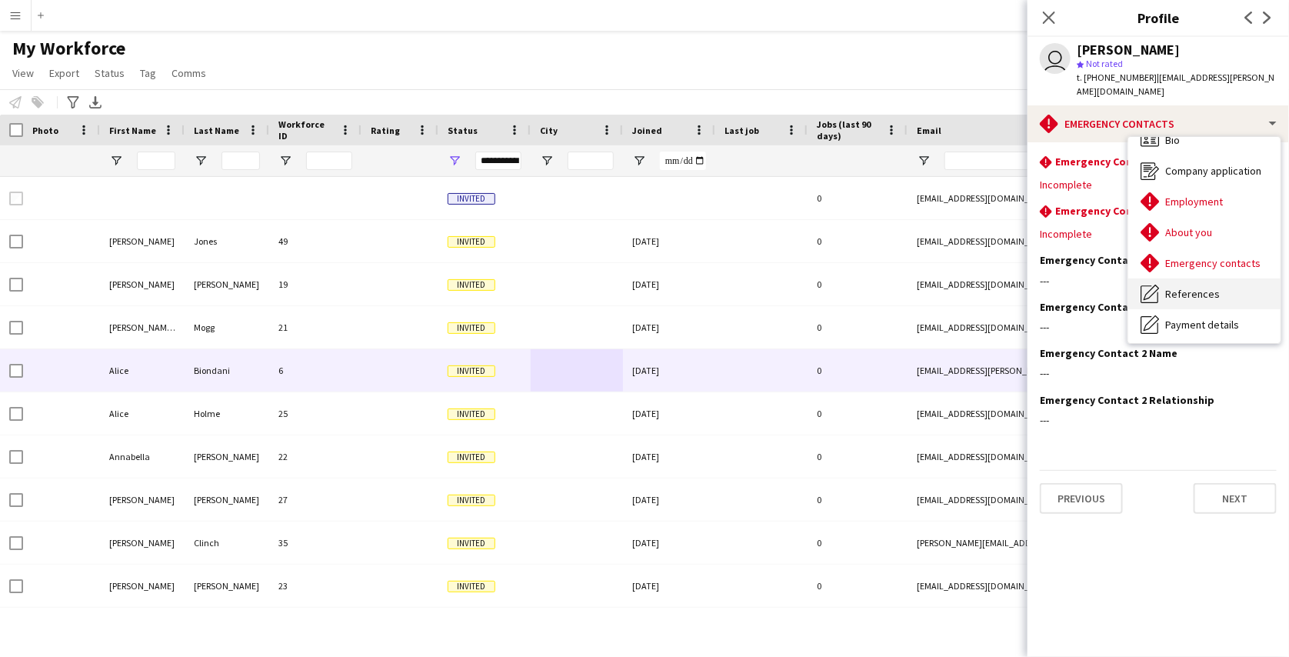
click at [1186, 287] on span "References" at bounding box center [1192, 294] width 55 height 14
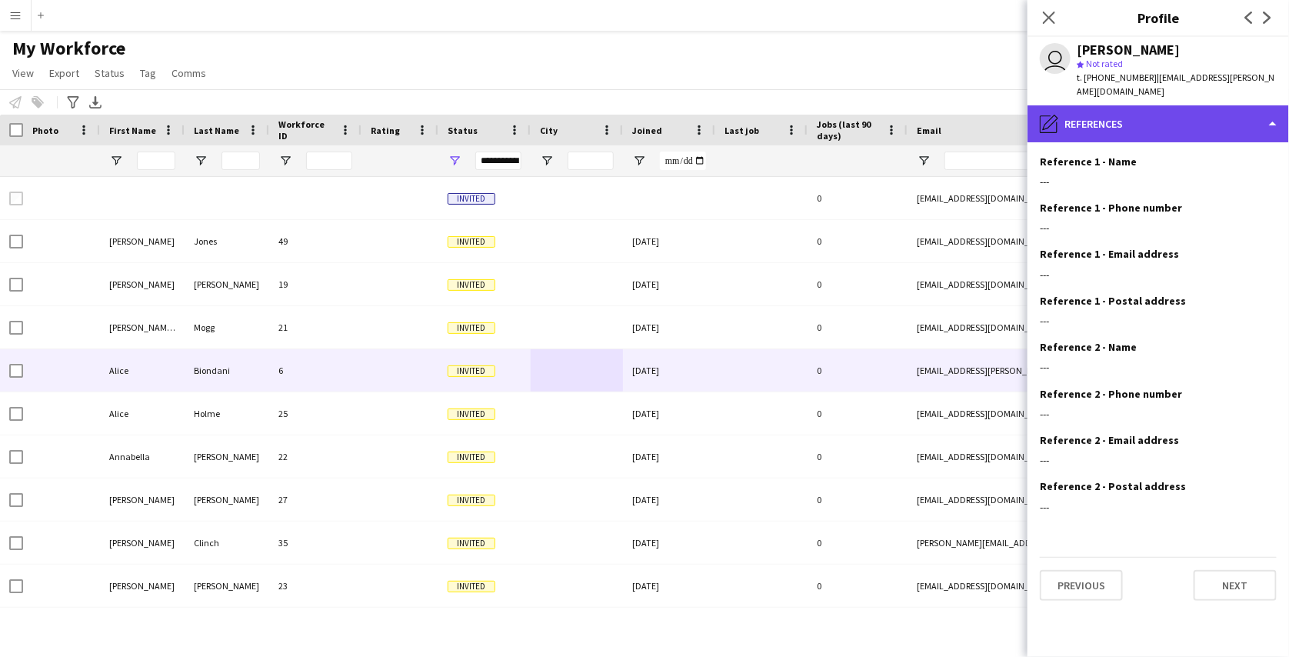
click at [1161, 105] on div "pencil4 References" at bounding box center [1158, 123] width 261 height 37
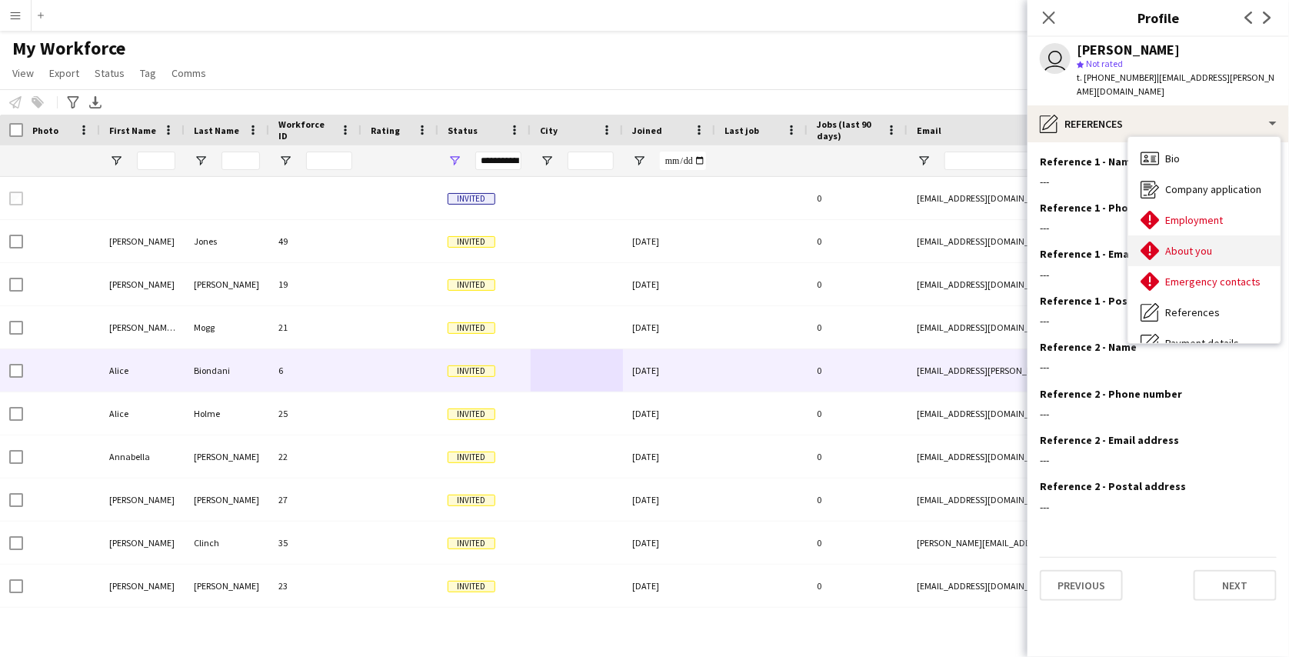
click at [1191, 235] on div "About you About you" at bounding box center [1204, 250] width 152 height 31
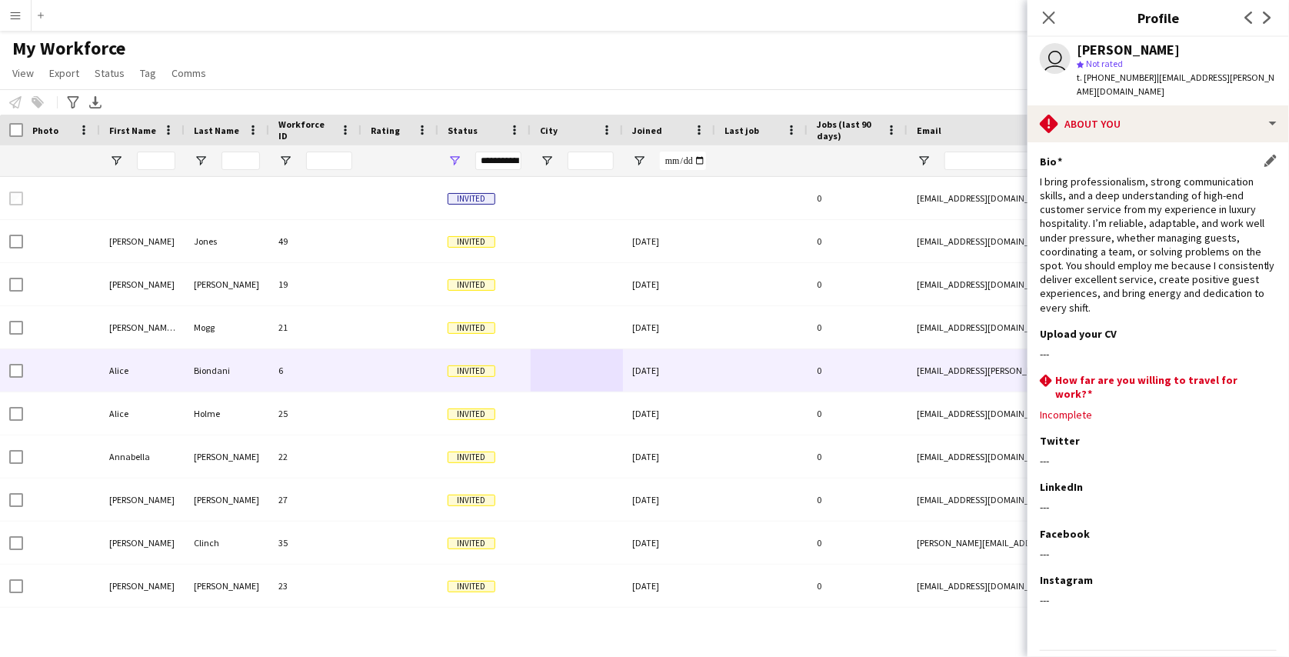
scroll to position [35, 0]
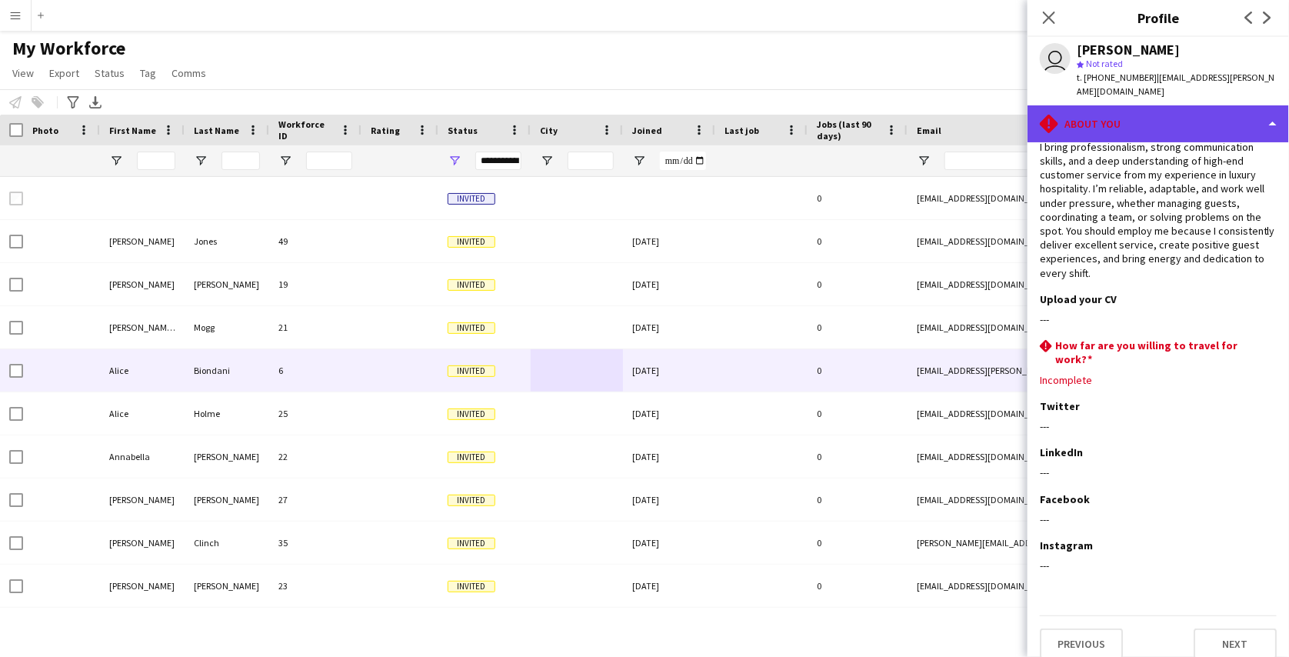
click at [1171, 105] on div "rhombus-alert About you" at bounding box center [1158, 123] width 261 height 37
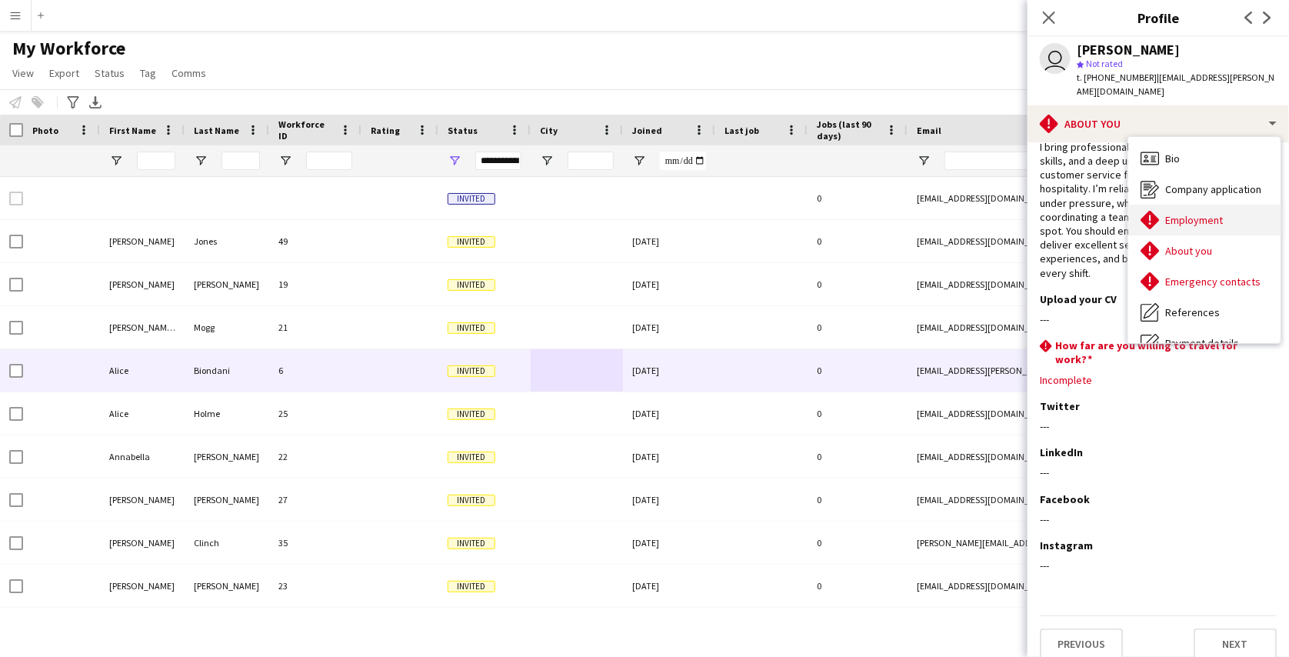
click at [1174, 213] on span "Employment" at bounding box center [1194, 220] width 58 height 14
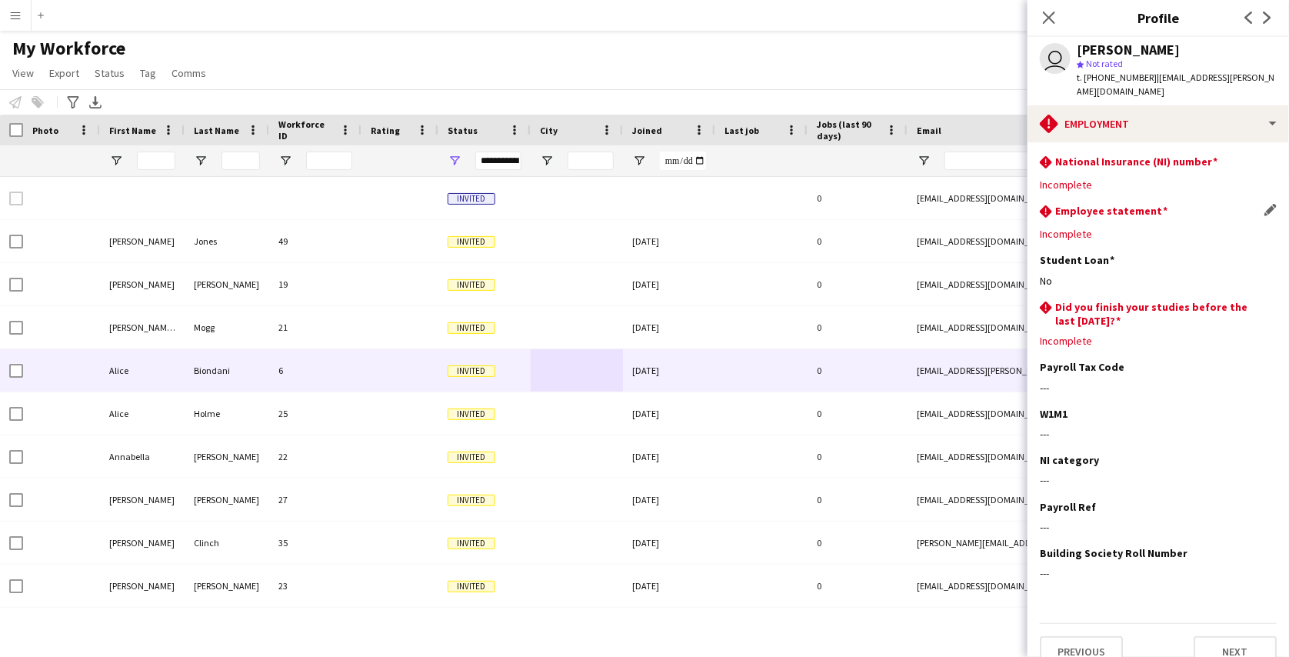
scroll to position [8, 0]
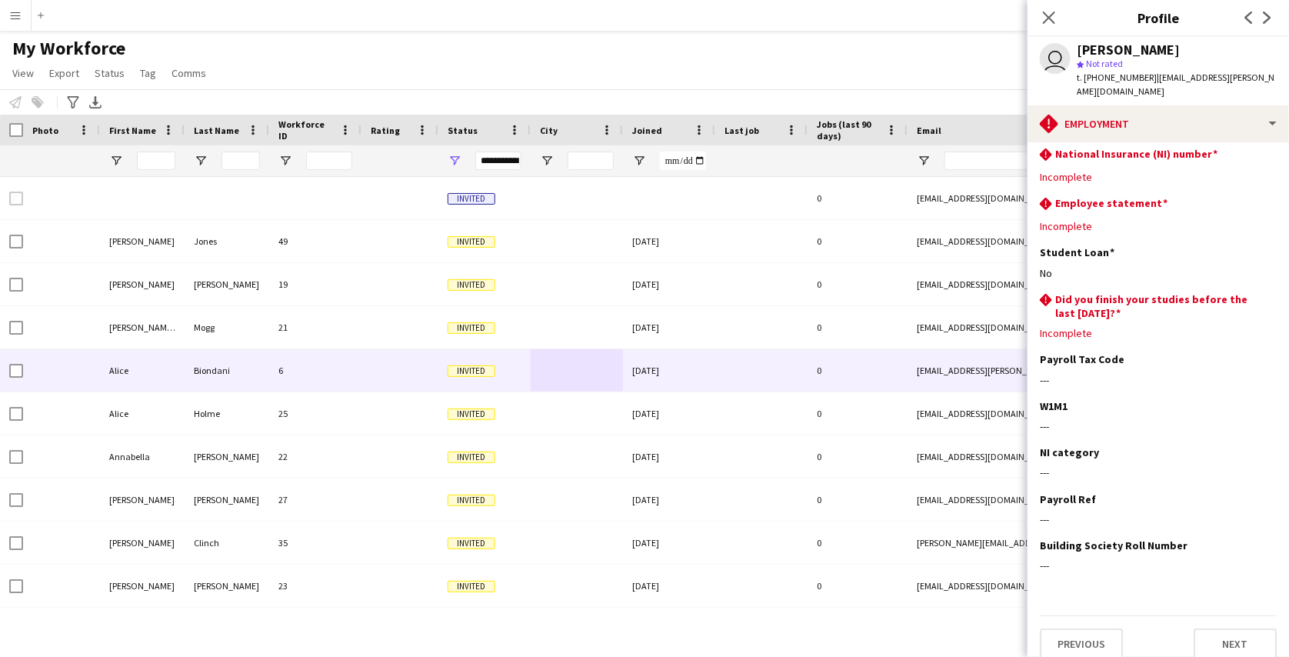
click at [12, 15] on app-icon "Menu" at bounding box center [15, 15] width 12 height 12
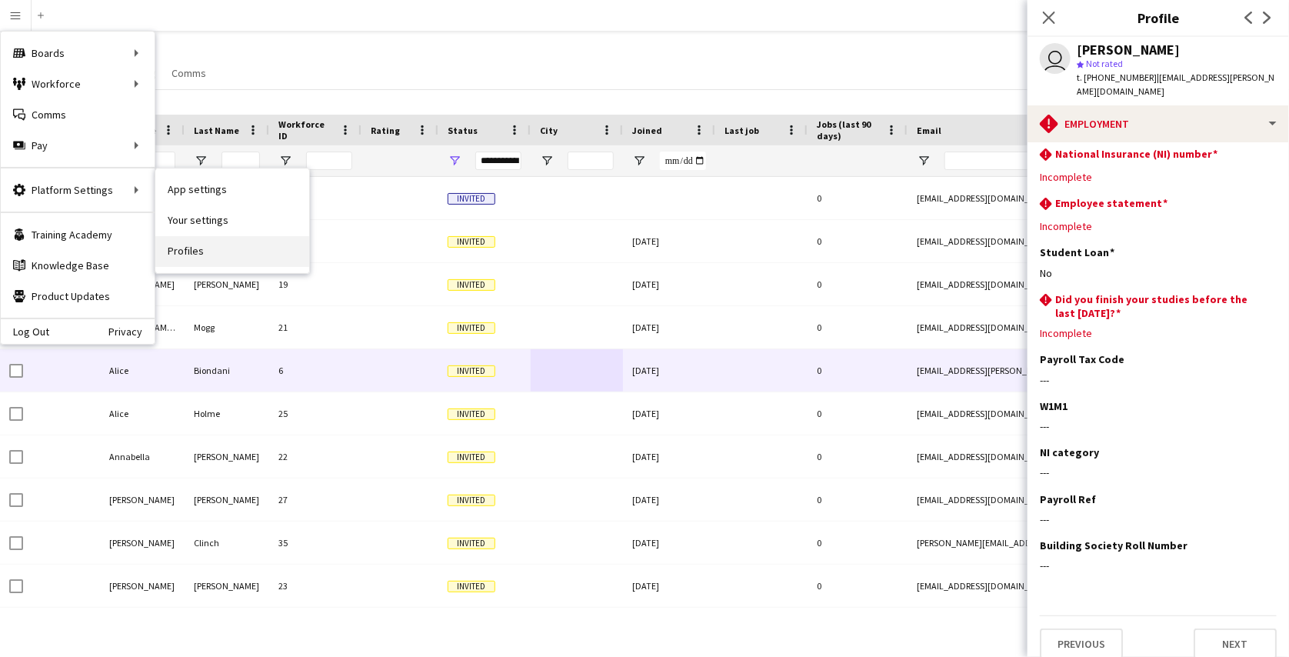
click at [186, 244] on link "Profiles" at bounding box center [232, 251] width 154 height 31
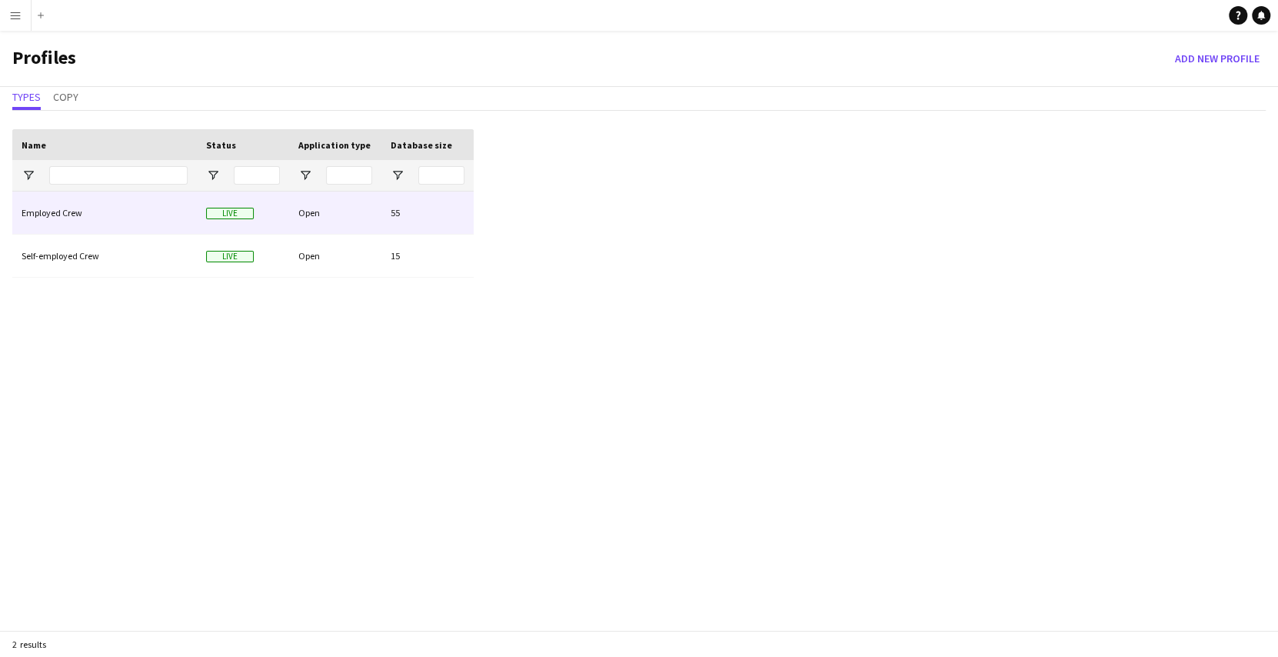
click at [173, 218] on div "Employed Crew" at bounding box center [104, 213] width 185 height 42
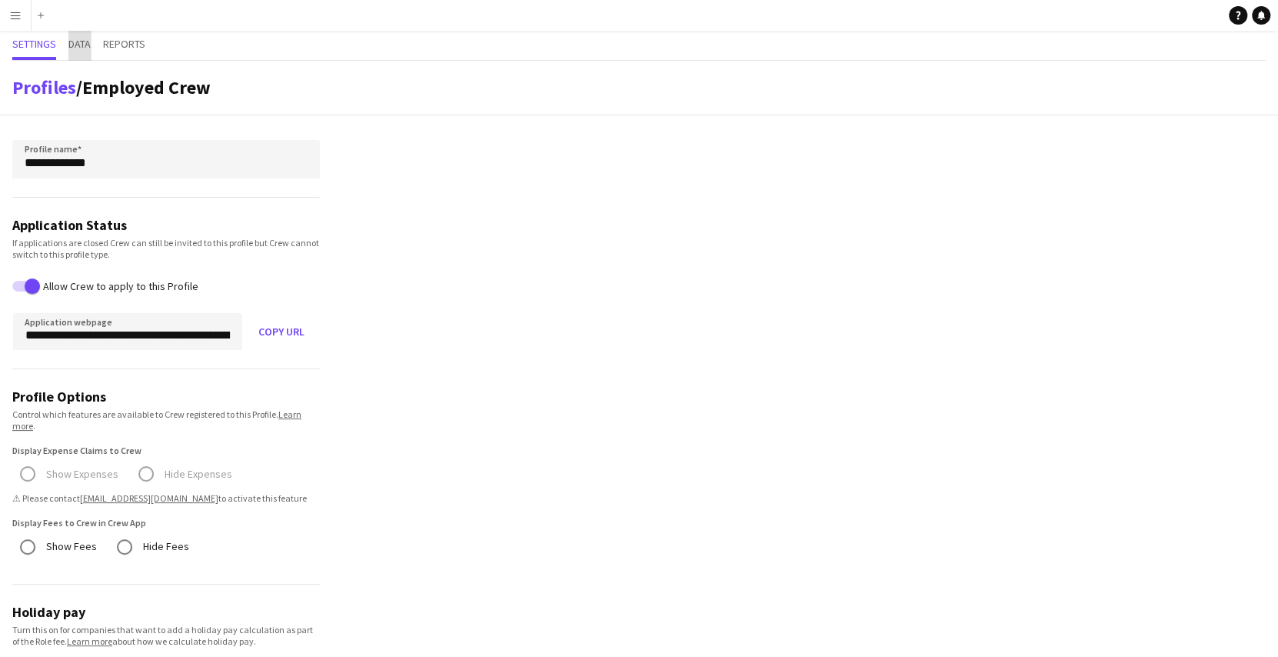
click at [85, 46] on span "Data" at bounding box center [79, 43] width 22 height 11
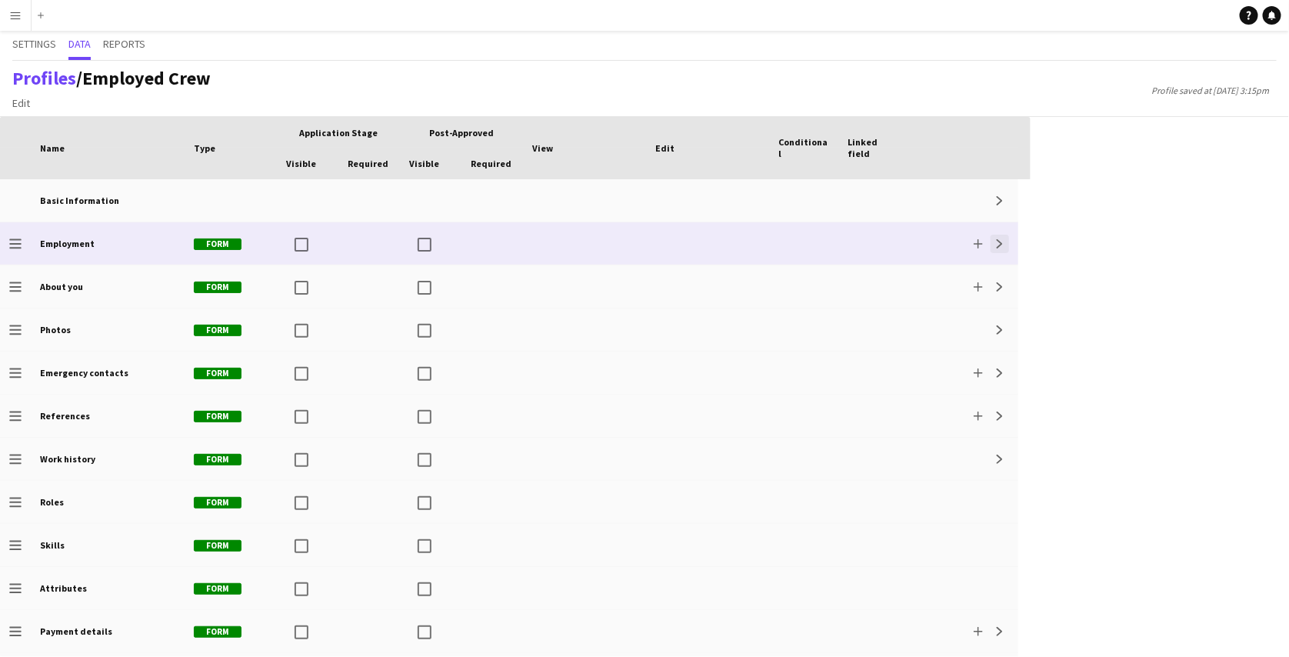
click at [1006, 247] on button "Expand" at bounding box center [1000, 244] width 18 height 18
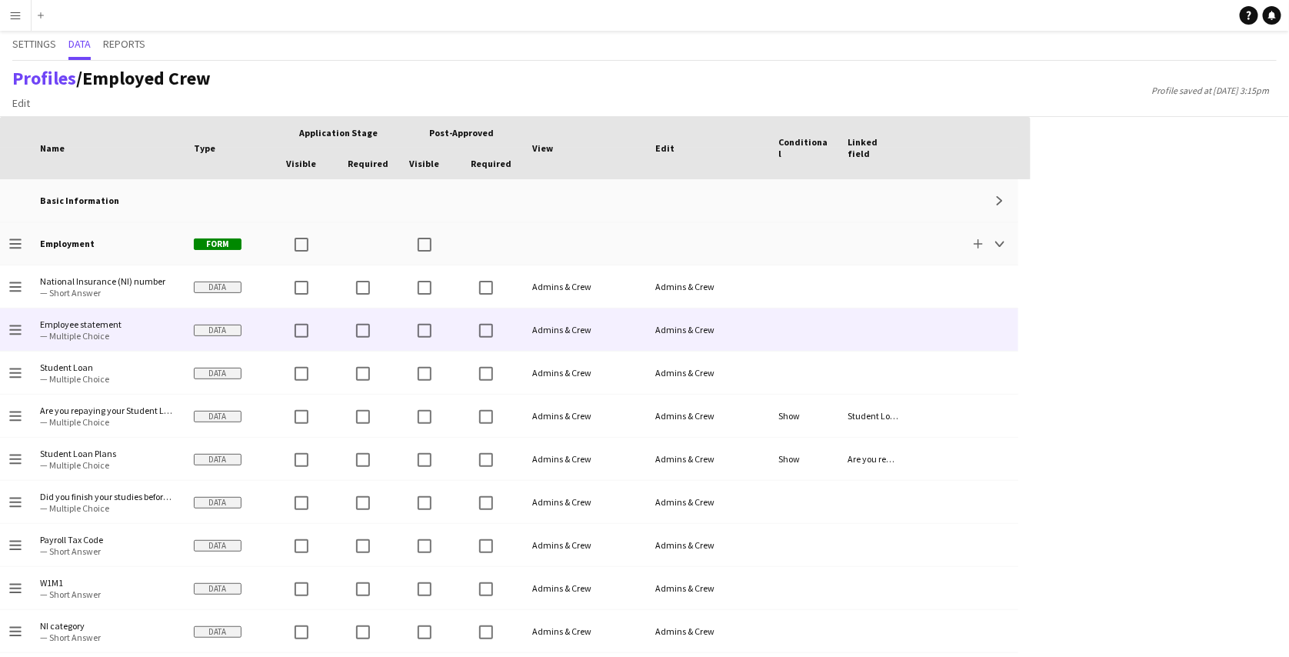
click at [899, 331] on div at bounding box center [872, 329] width 69 height 42
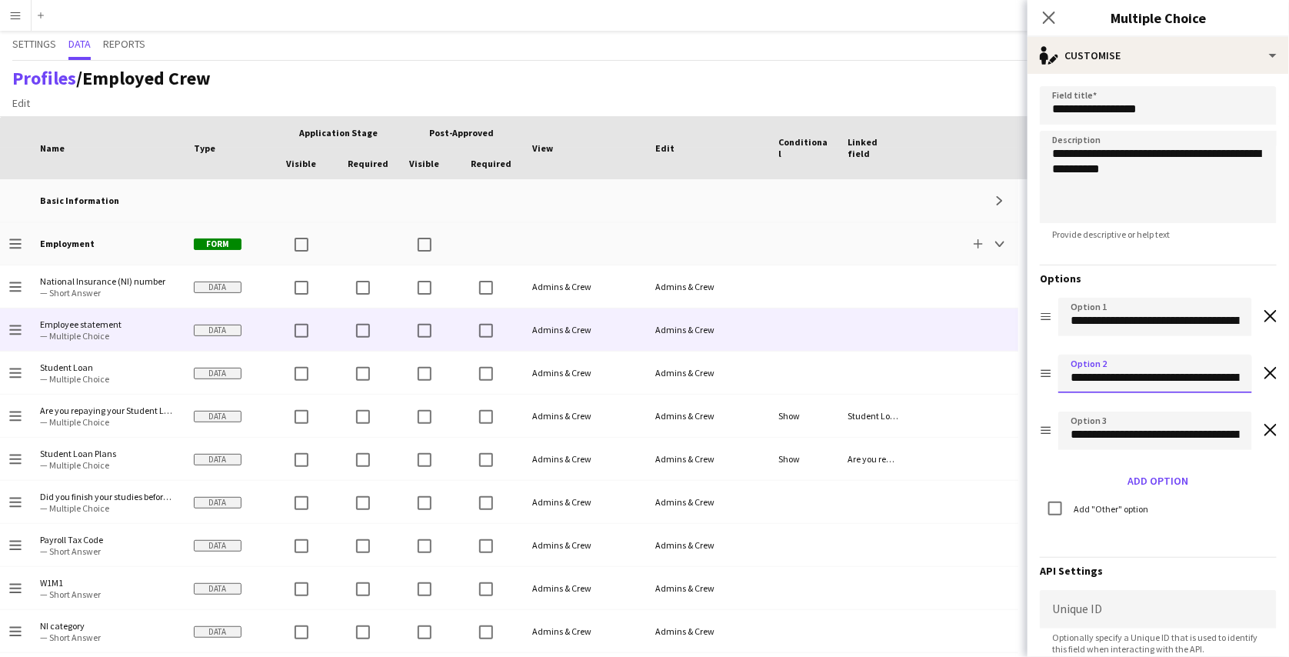
click at [1144, 373] on input "**********" at bounding box center [1155, 374] width 194 height 38
click at [1170, 315] on input "**********" at bounding box center [1155, 317] width 194 height 38
click at [1162, 430] on input "**********" at bounding box center [1155, 430] width 194 height 38
